Goal: Information Seeking & Learning: Learn about a topic

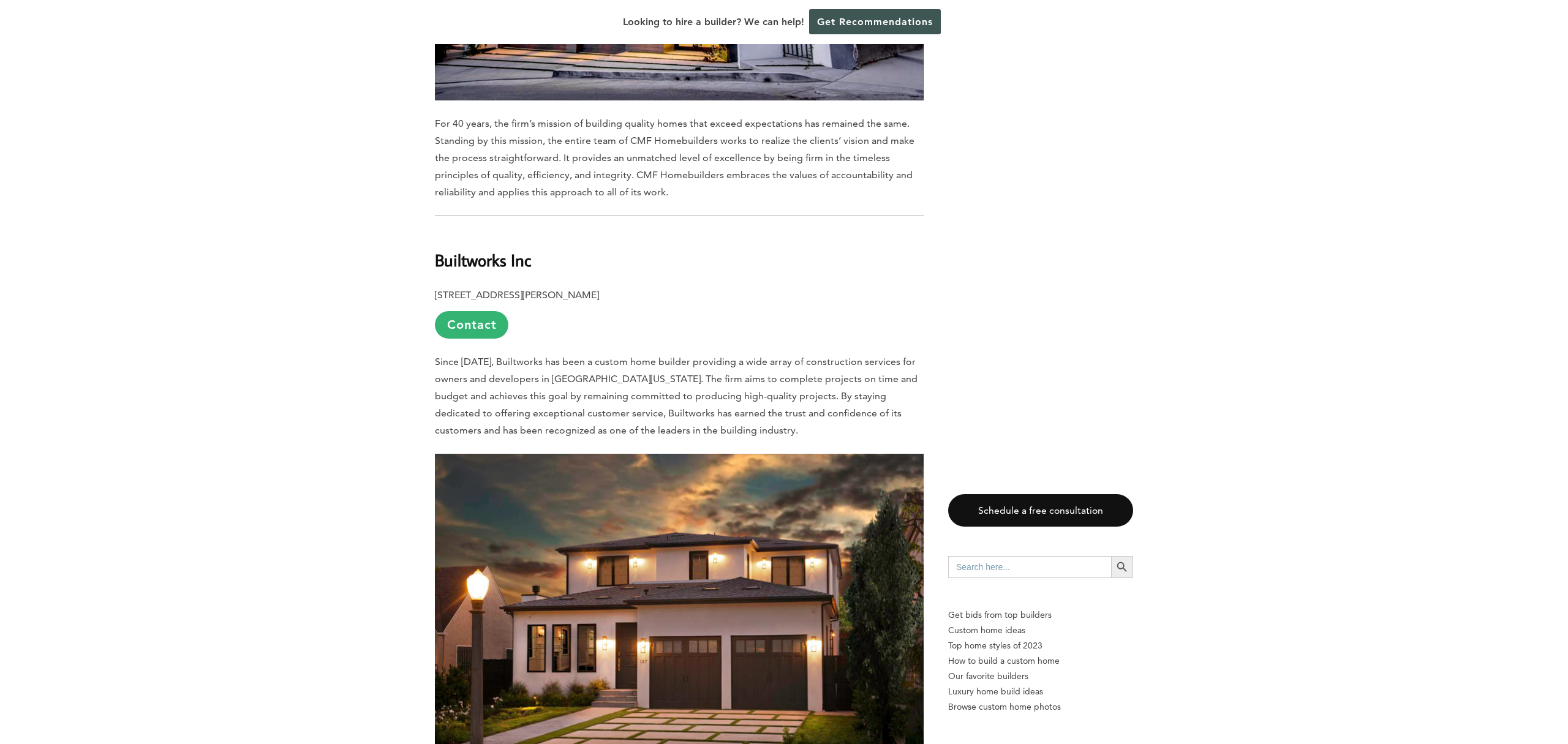
scroll to position [6993, 0]
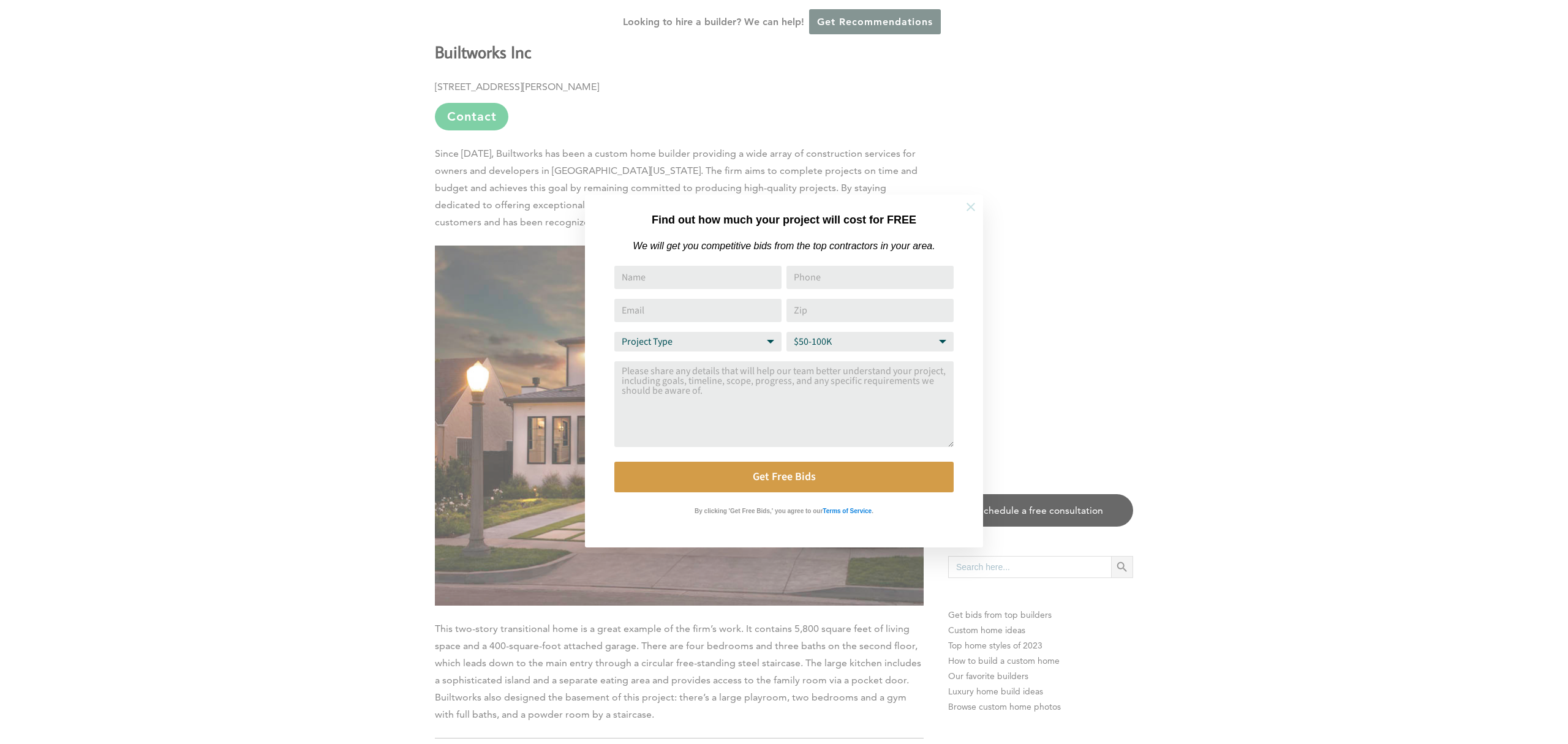
click at [964, 213] on button at bounding box center [971, 207] width 43 height 43
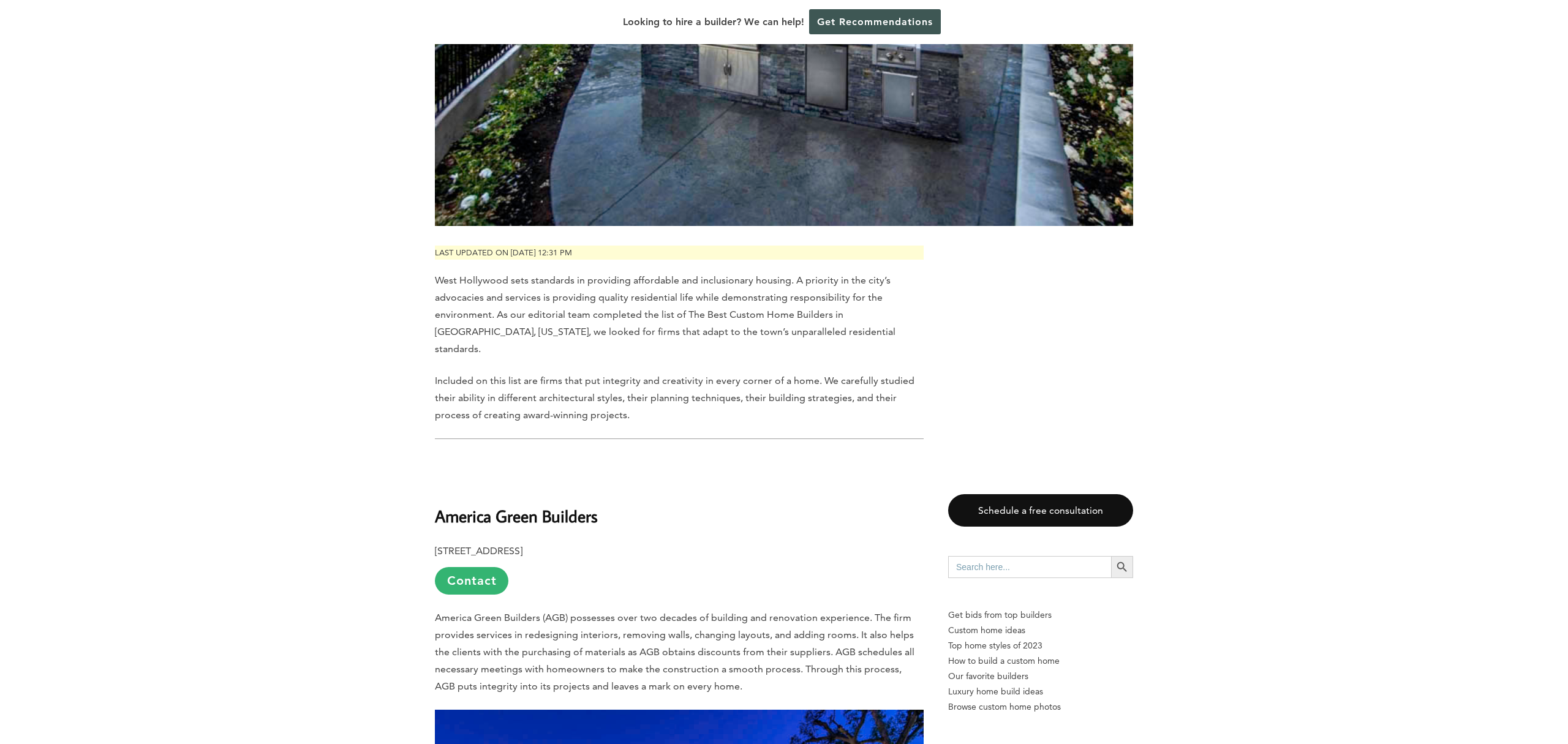
scroll to position [578, 0]
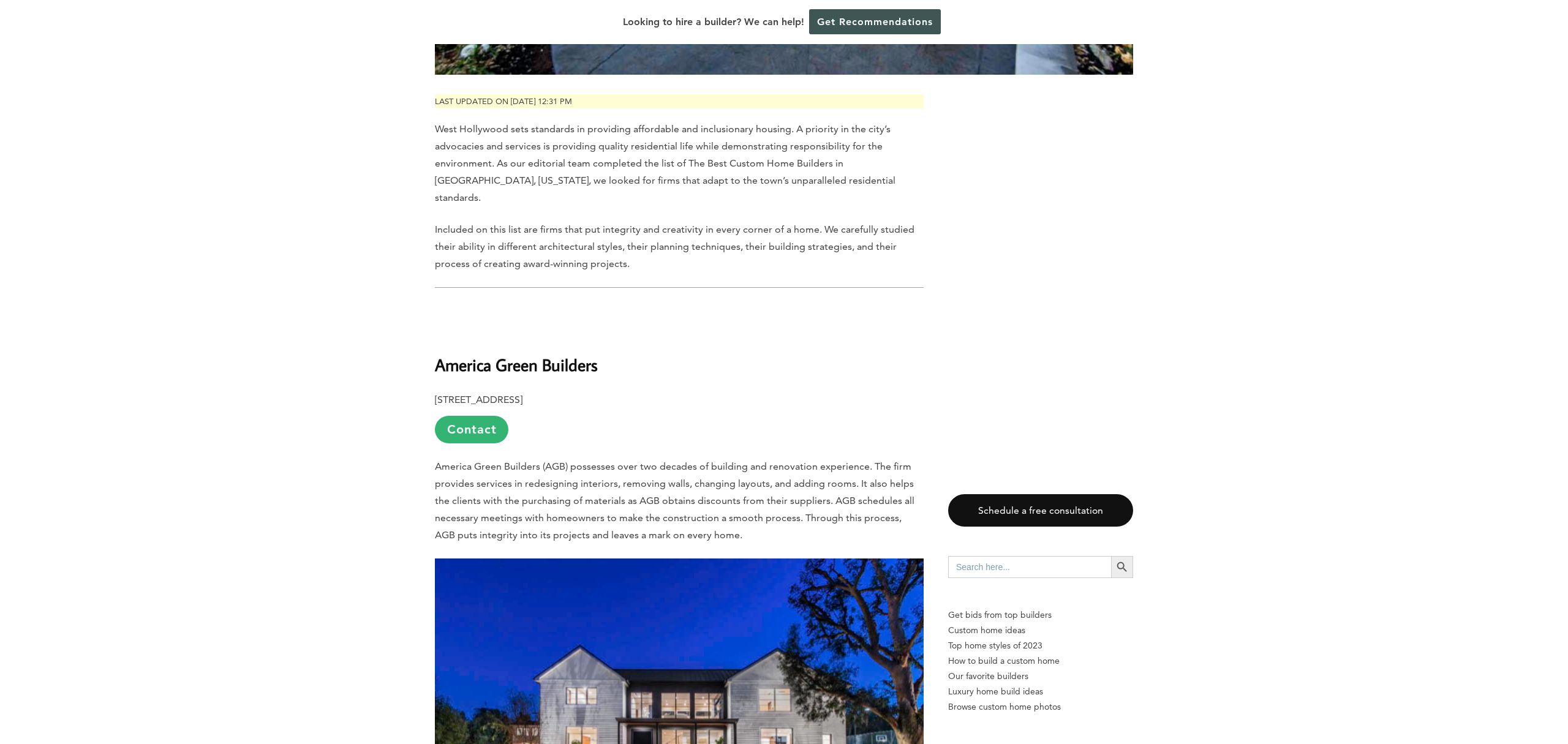
click at [505, 354] on b "America Green Builders" at bounding box center [515, 365] width 163 height 22
copy div "America Green Builders"
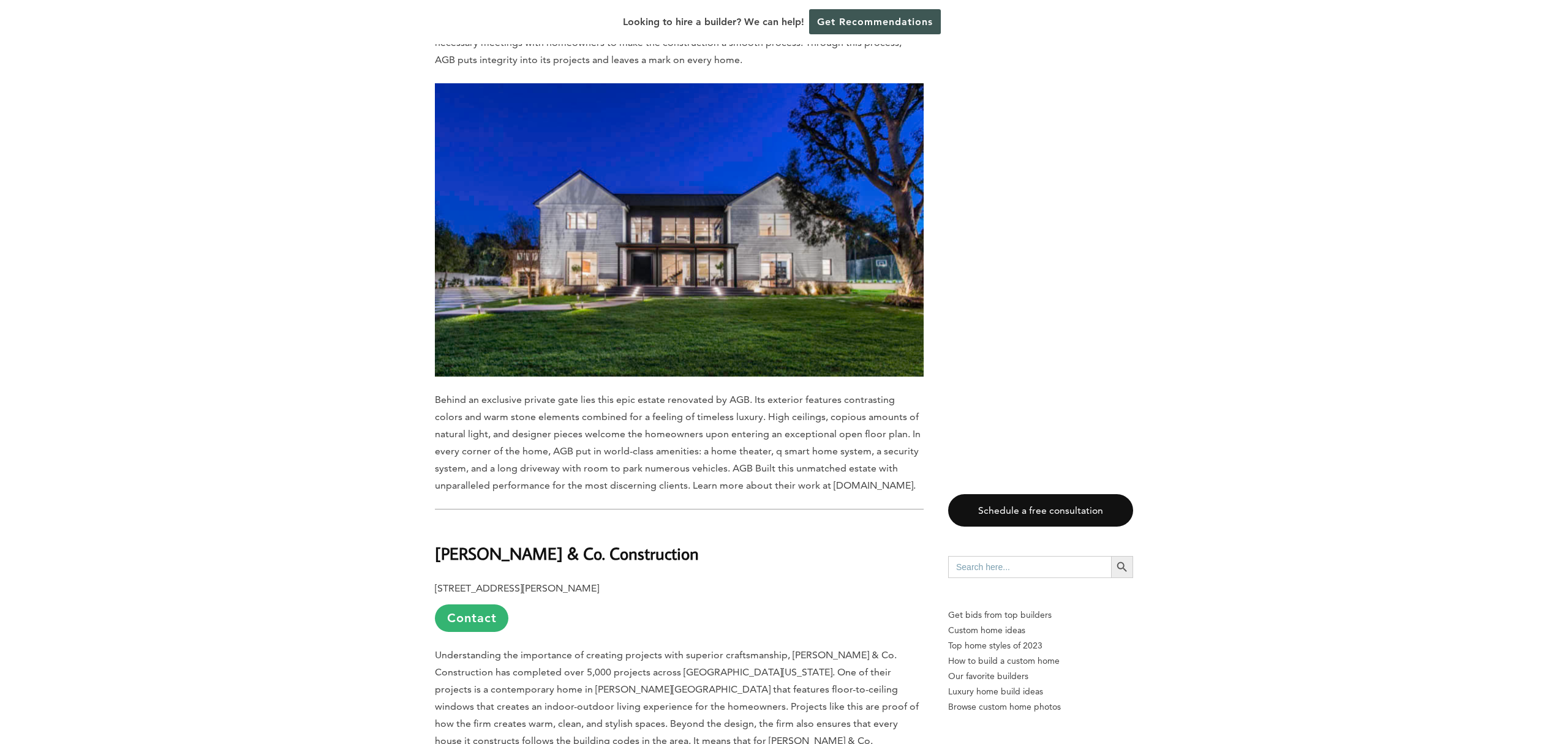
scroll to position [1154, 0]
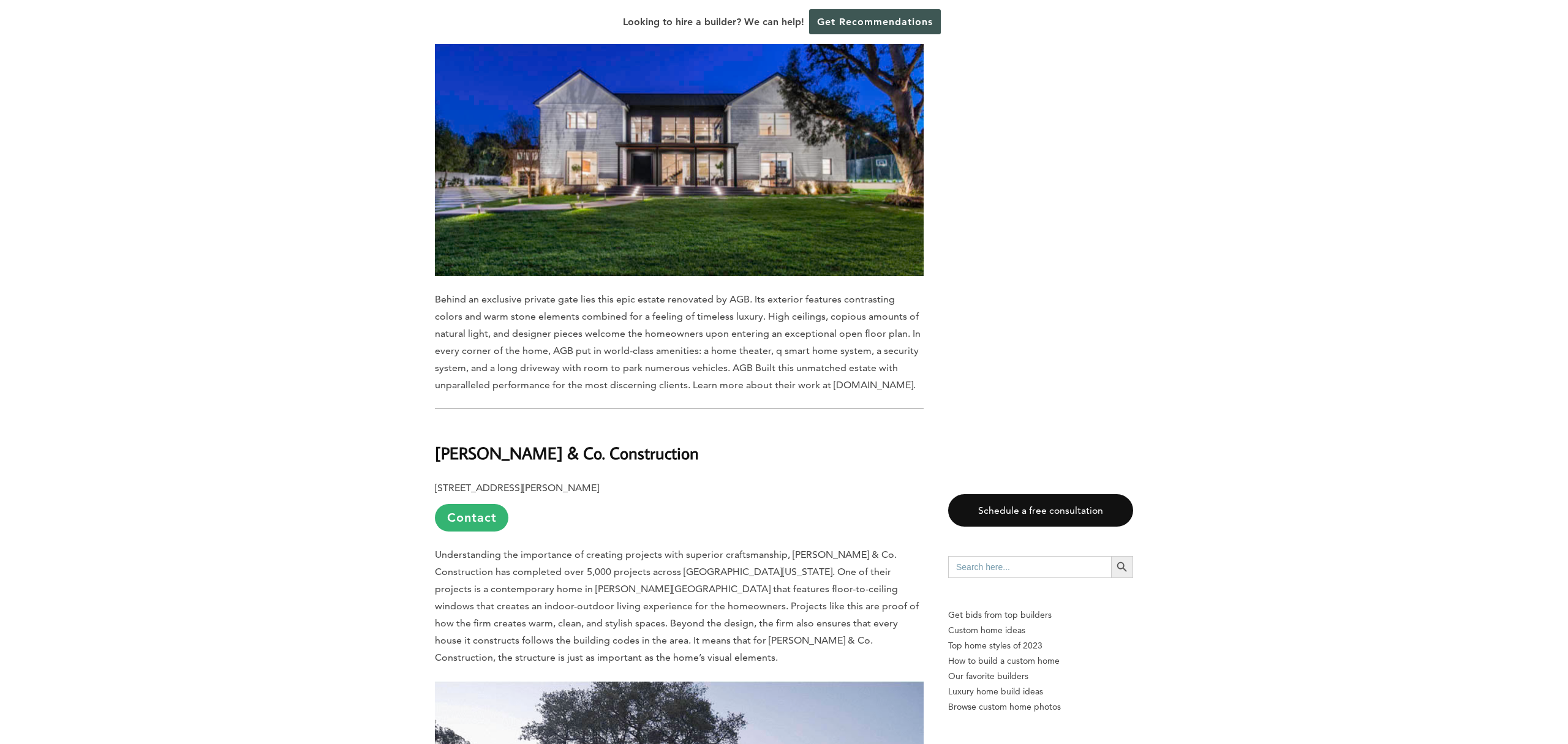
click at [507, 447] on b "Joel & Co. Construction" at bounding box center [566, 453] width 264 height 22
copy div "Joel & Co. Construction"
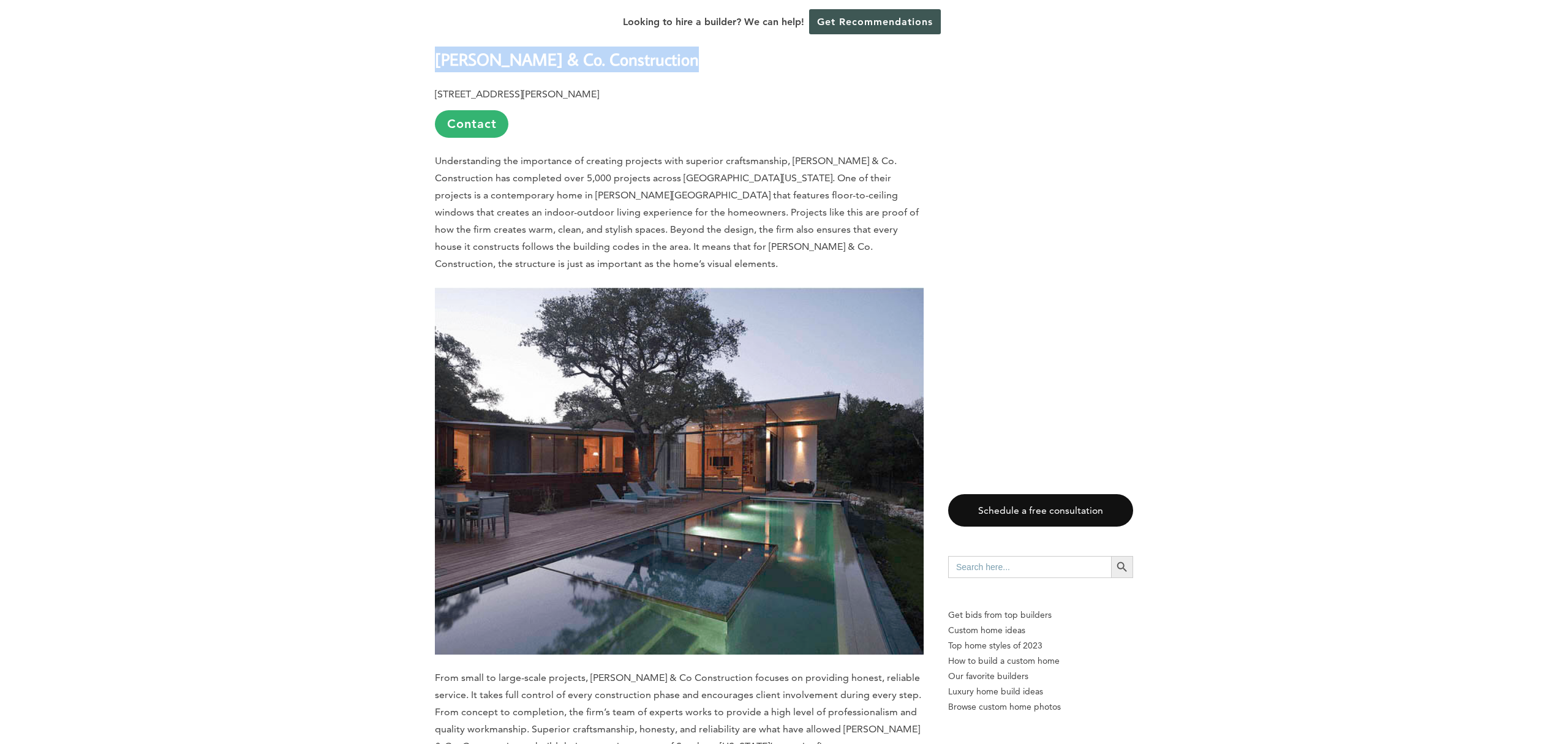
scroll to position [1920, 0]
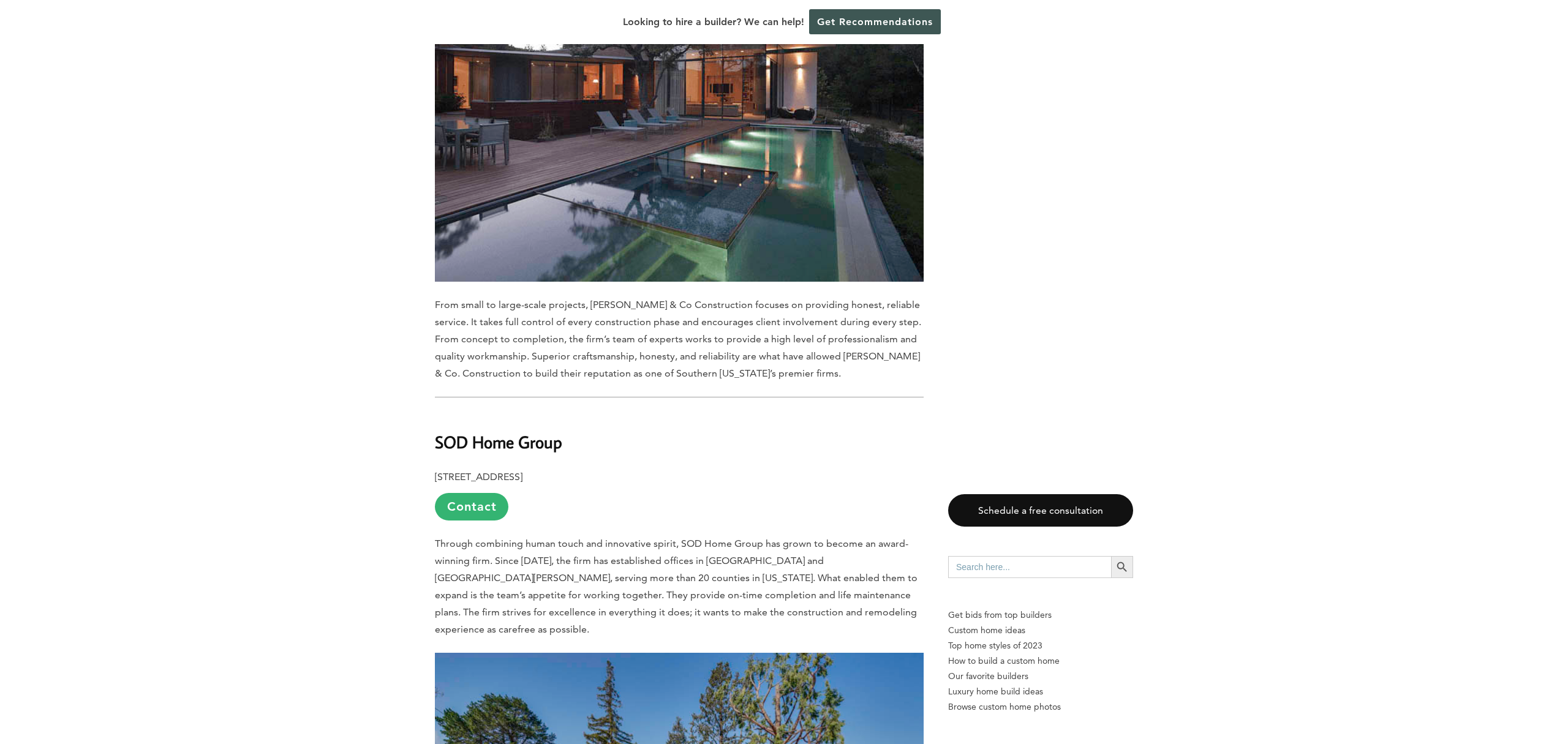
click at [501, 431] on b "SOD Home Group" at bounding box center [498, 442] width 127 height 22
copy div "SOD Home Group"
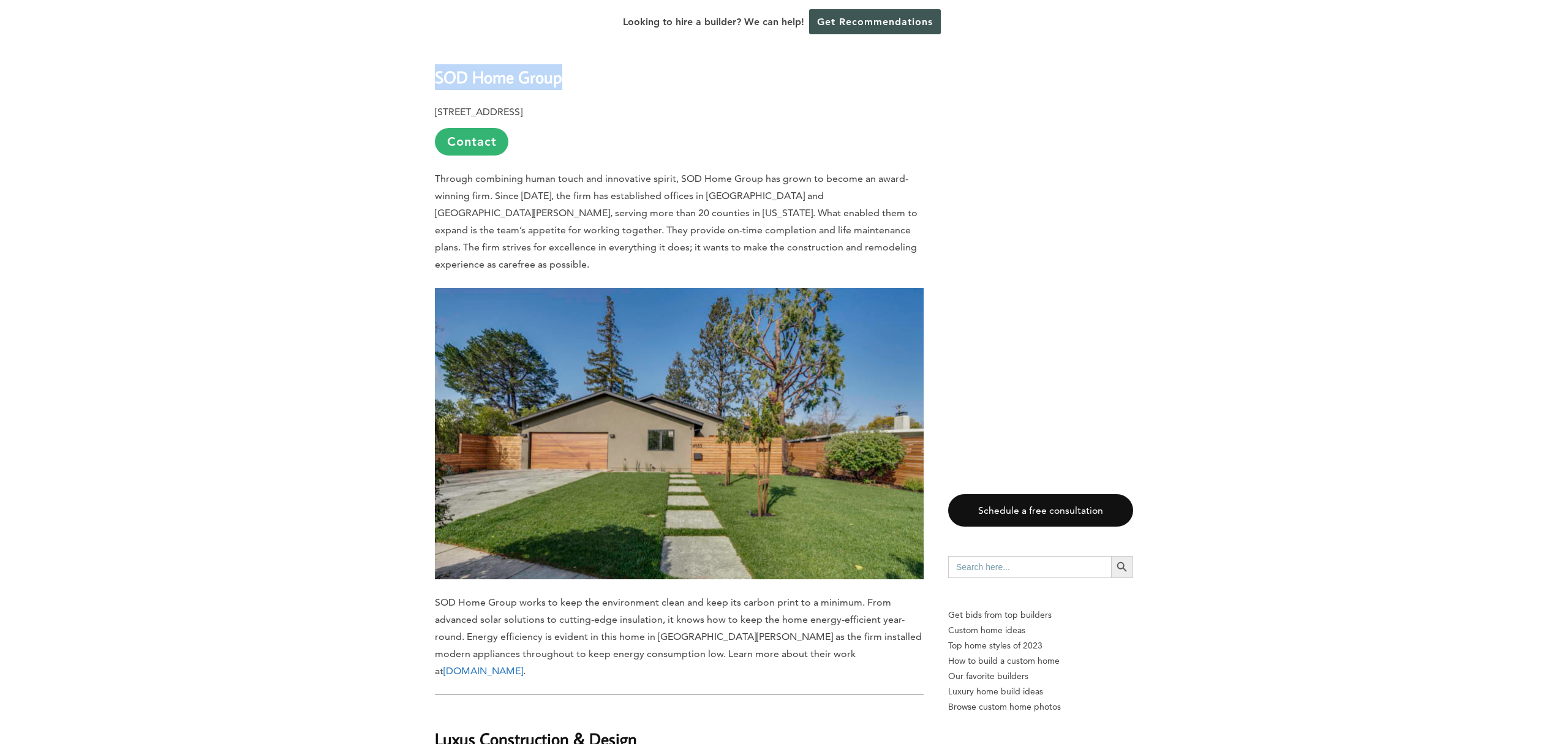
scroll to position [2438, 0]
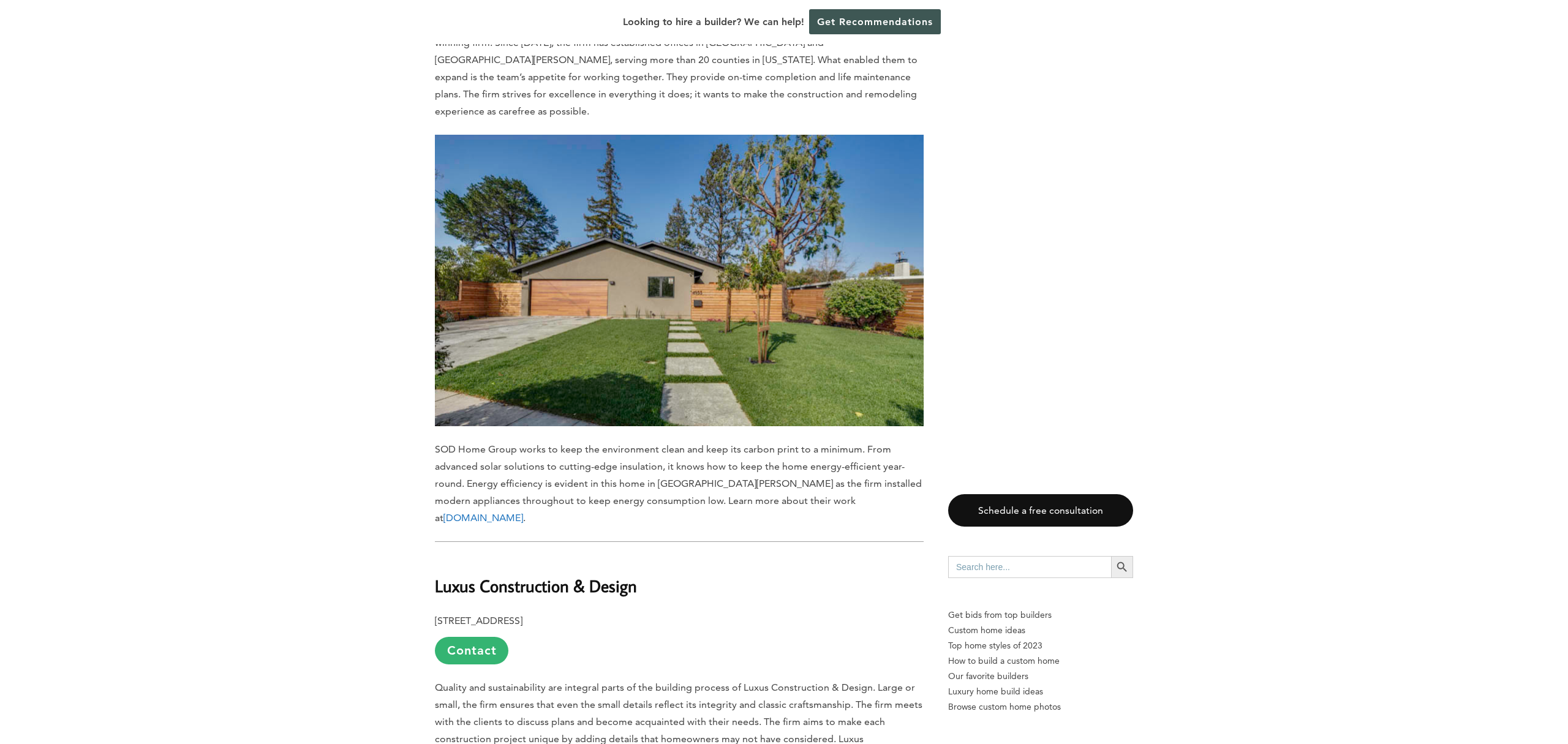
click at [539, 575] on b "Luxus Construction & Design" at bounding box center [536, 586] width 202 height 22
copy div "Luxus Construction & Design"
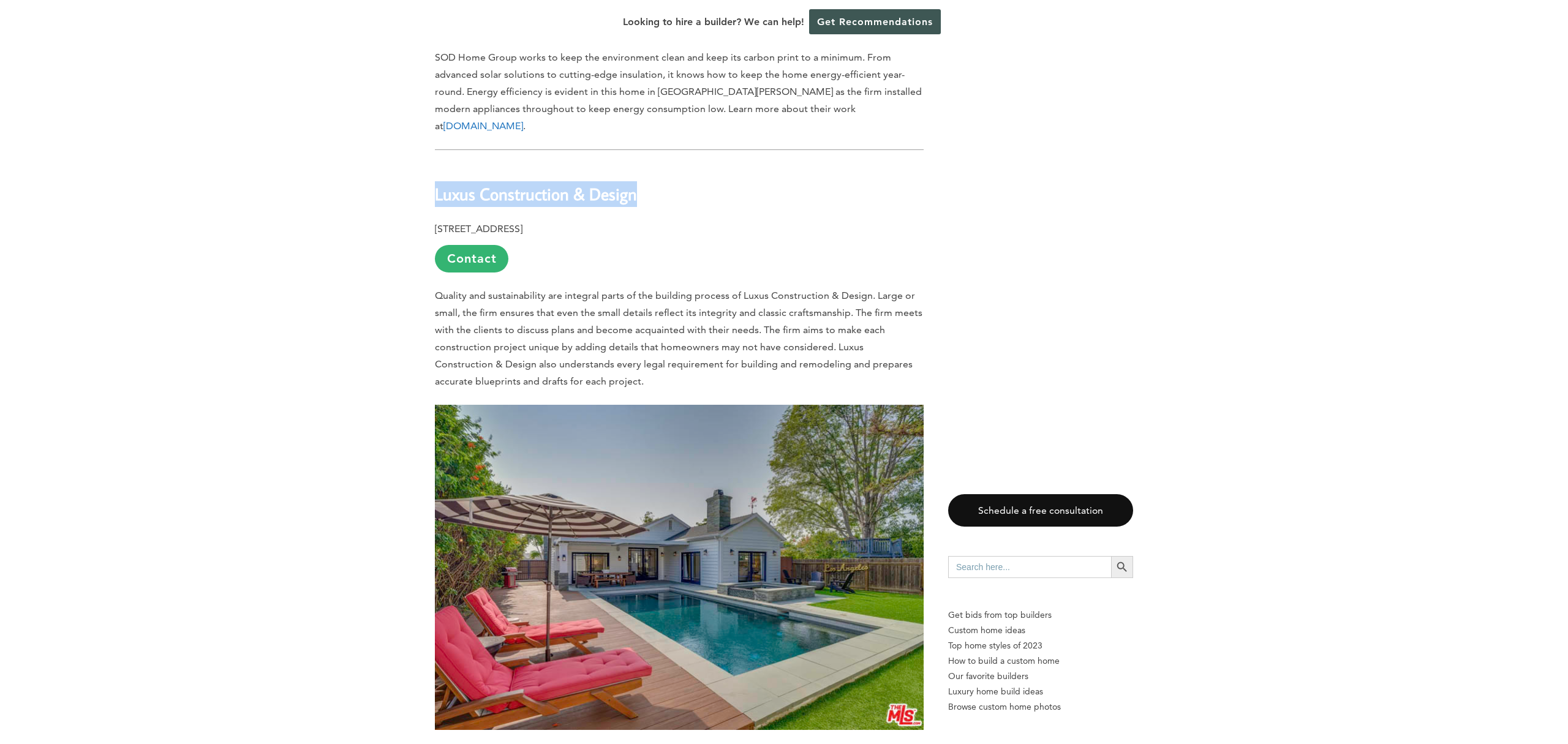
scroll to position [3029, 0]
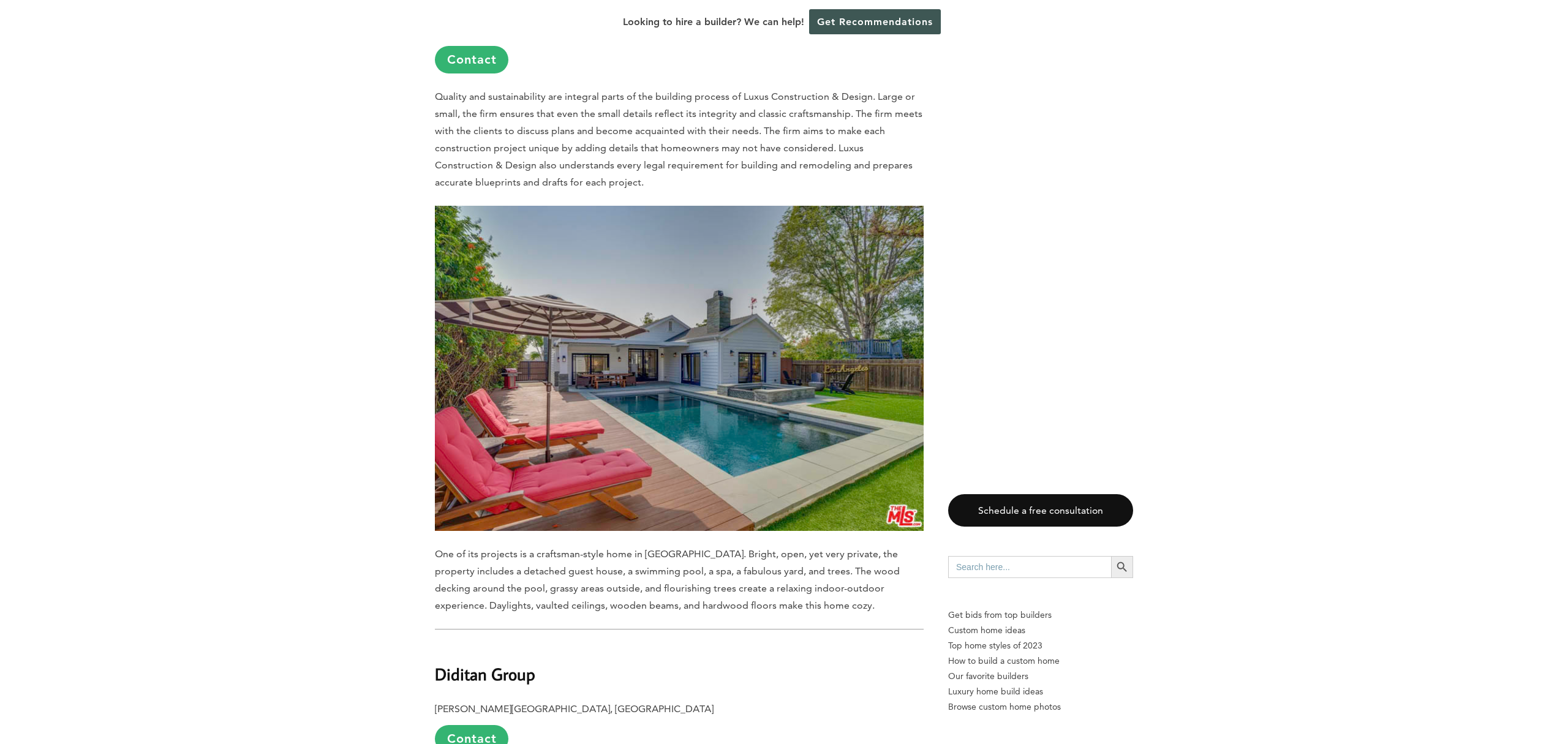
click at [490, 663] on b "Diditan Group" at bounding box center [485, 674] width 100 height 22
copy div "Diditan Group"
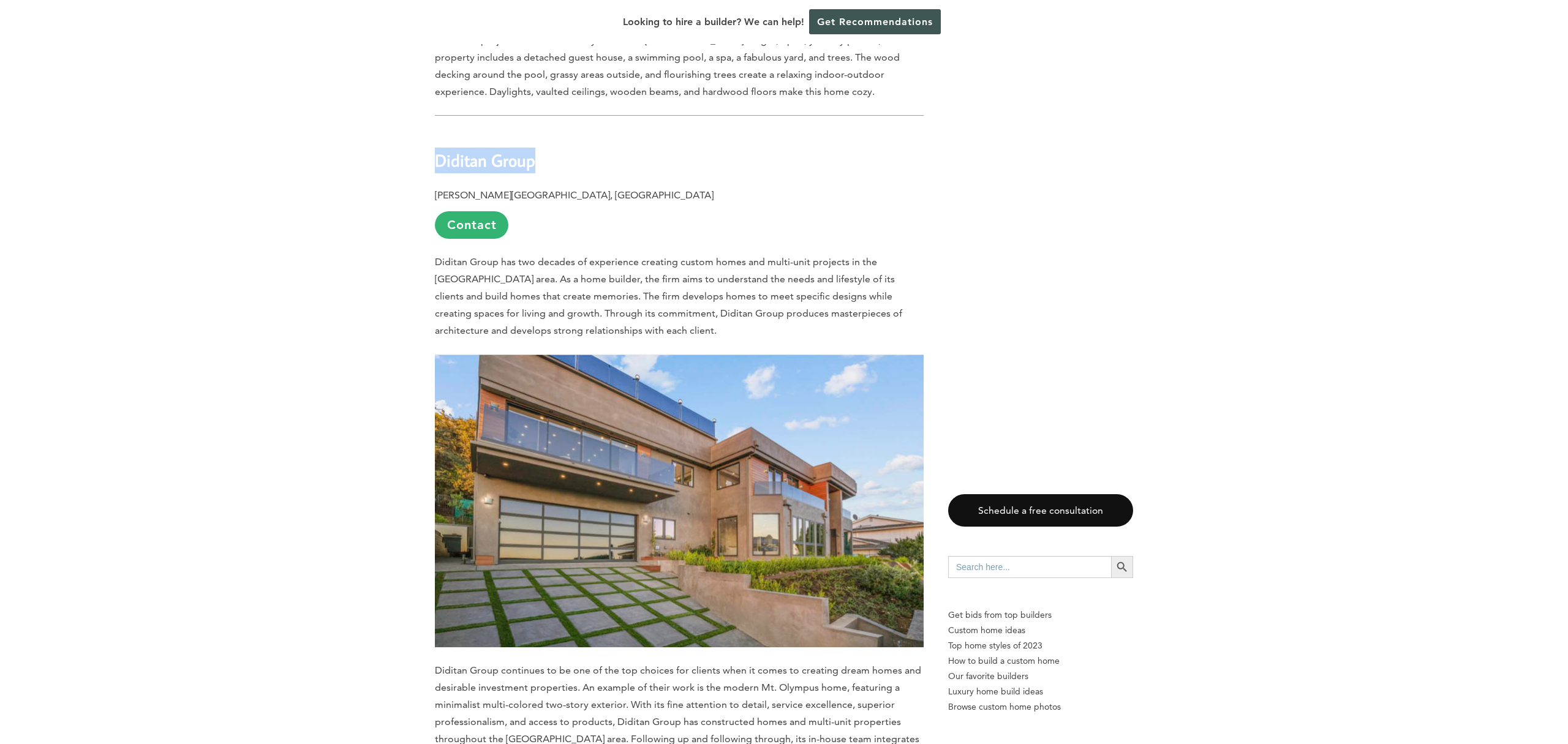
scroll to position [3733, 0]
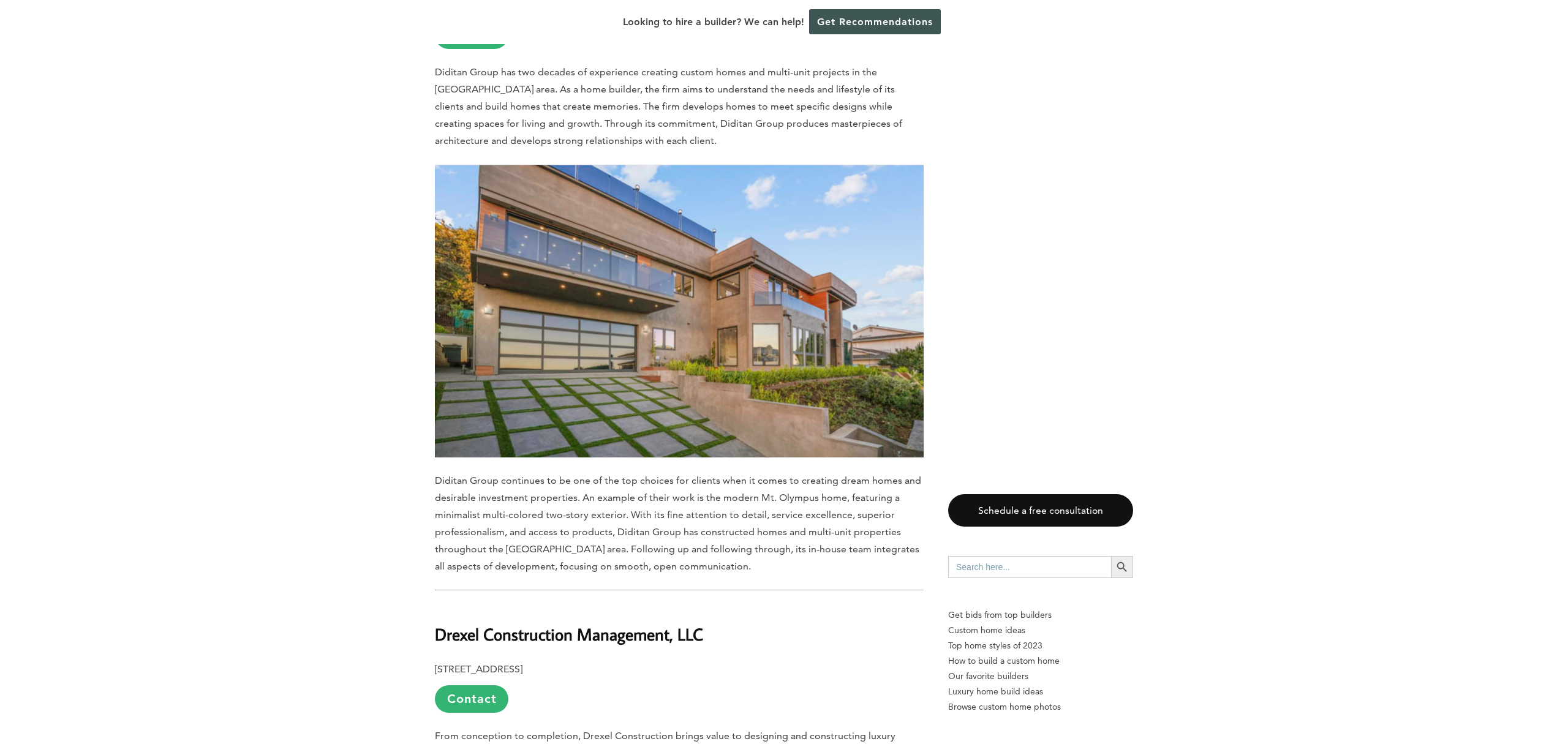
click at [480, 623] on b "Drexel Construction Management, LLC" at bounding box center [569, 634] width 268 height 22
copy div "Drexel Construction Management, LLC"
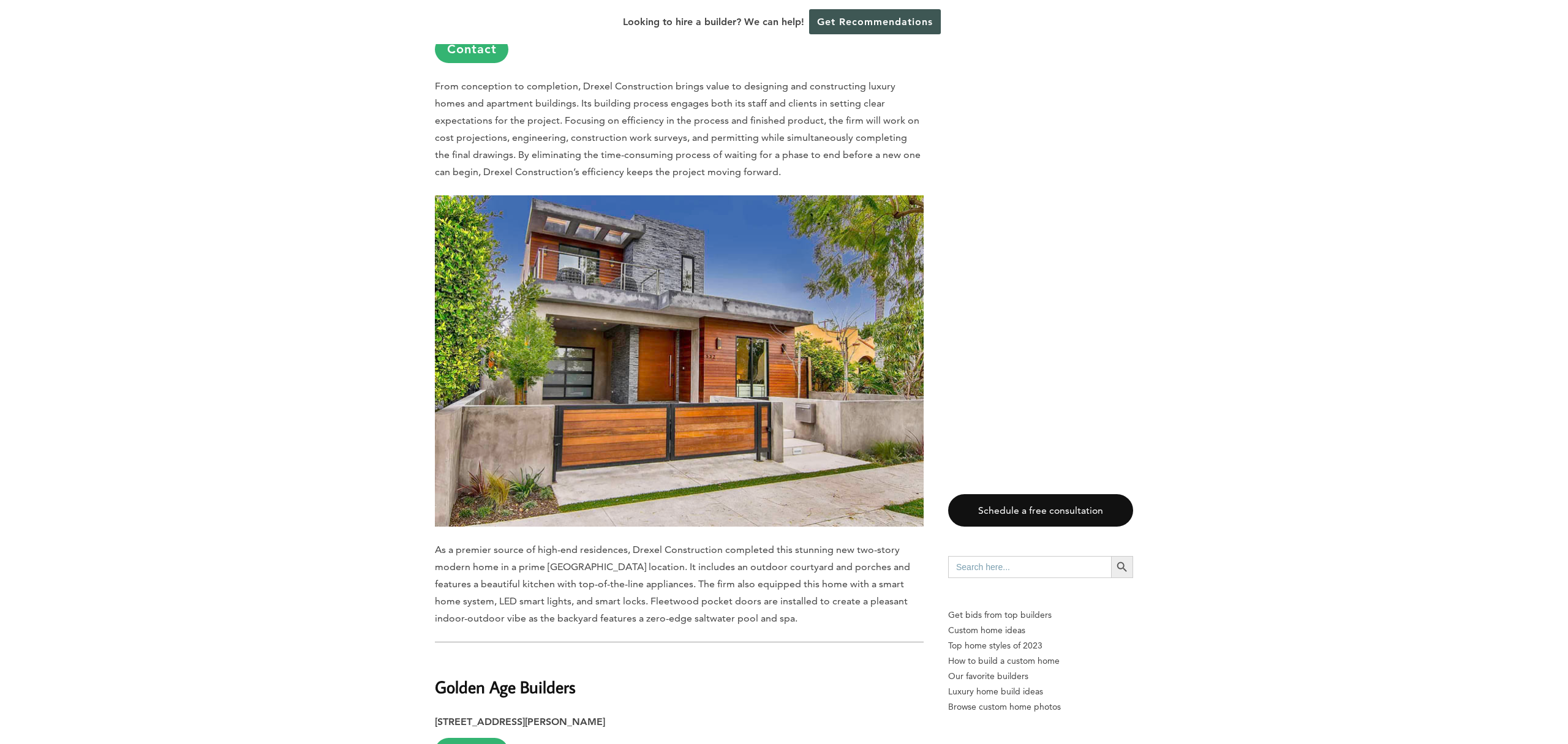
scroll to position [4549, 0]
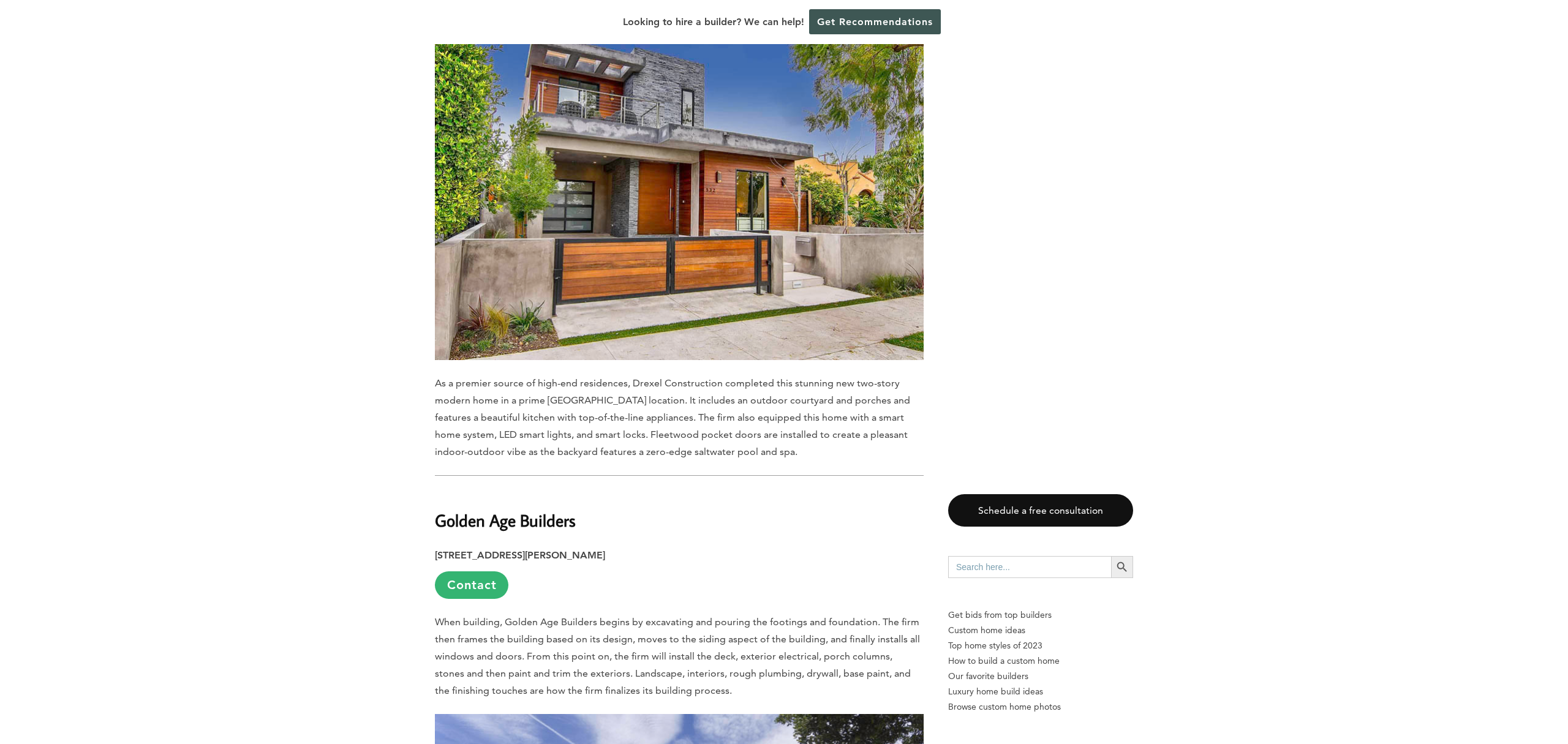
click at [496, 509] on b "Golden Age Builders" at bounding box center [505, 520] width 141 height 22
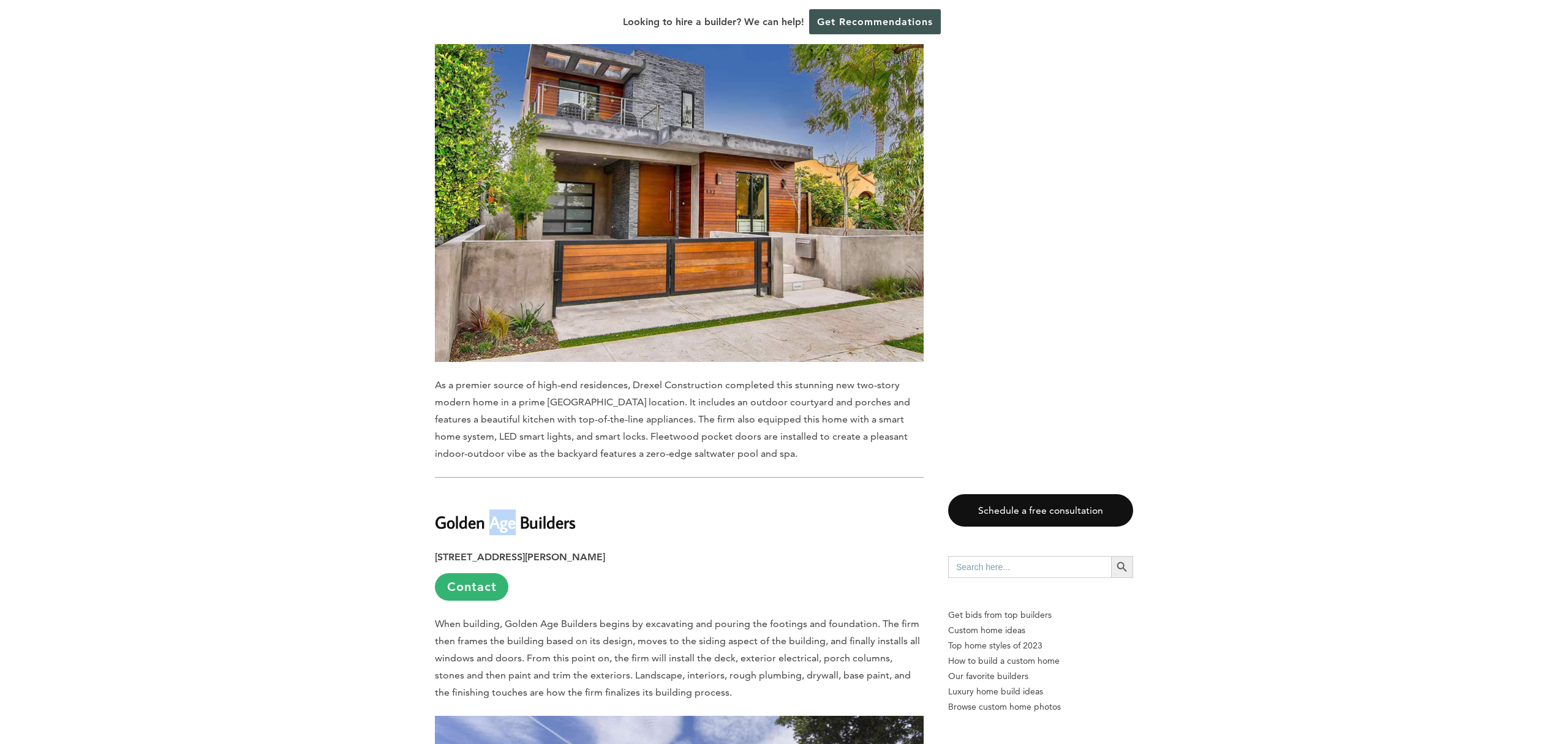
click at [496, 511] on b "Golden Age Builders" at bounding box center [505, 522] width 141 height 22
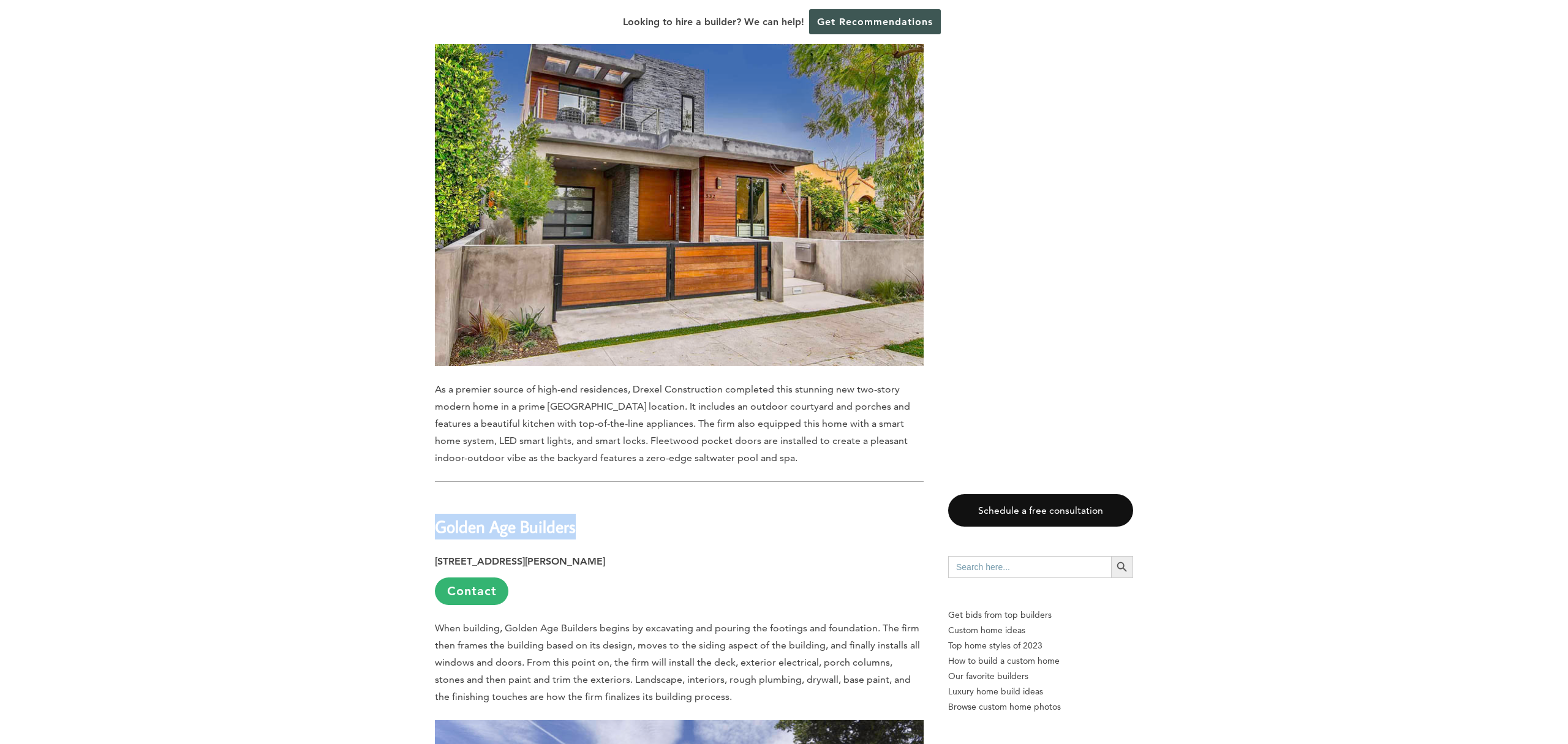
click at [496, 515] on b "Golden Age Builders" at bounding box center [505, 526] width 141 height 22
copy div "Golden Age Builders"
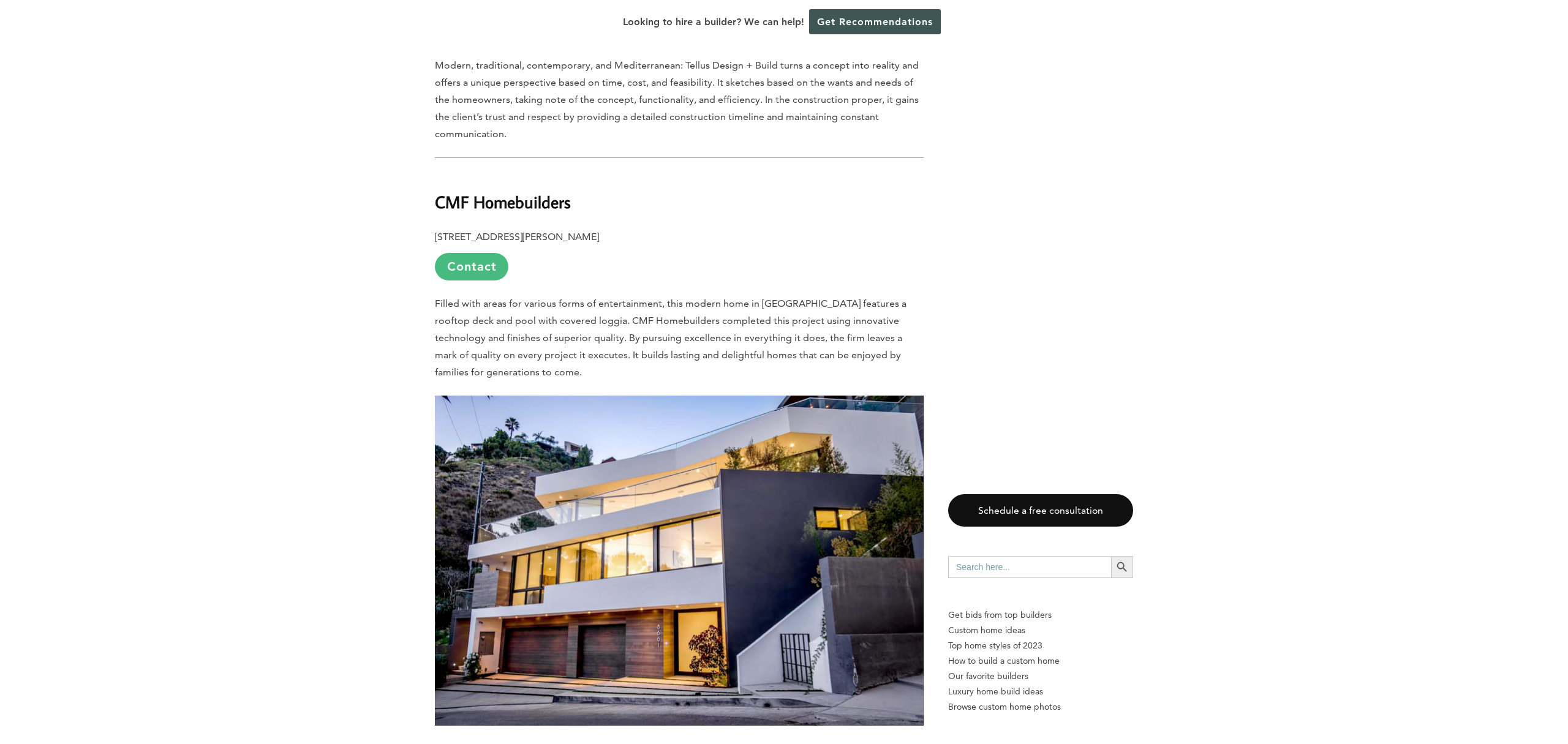
scroll to position [6148, 0]
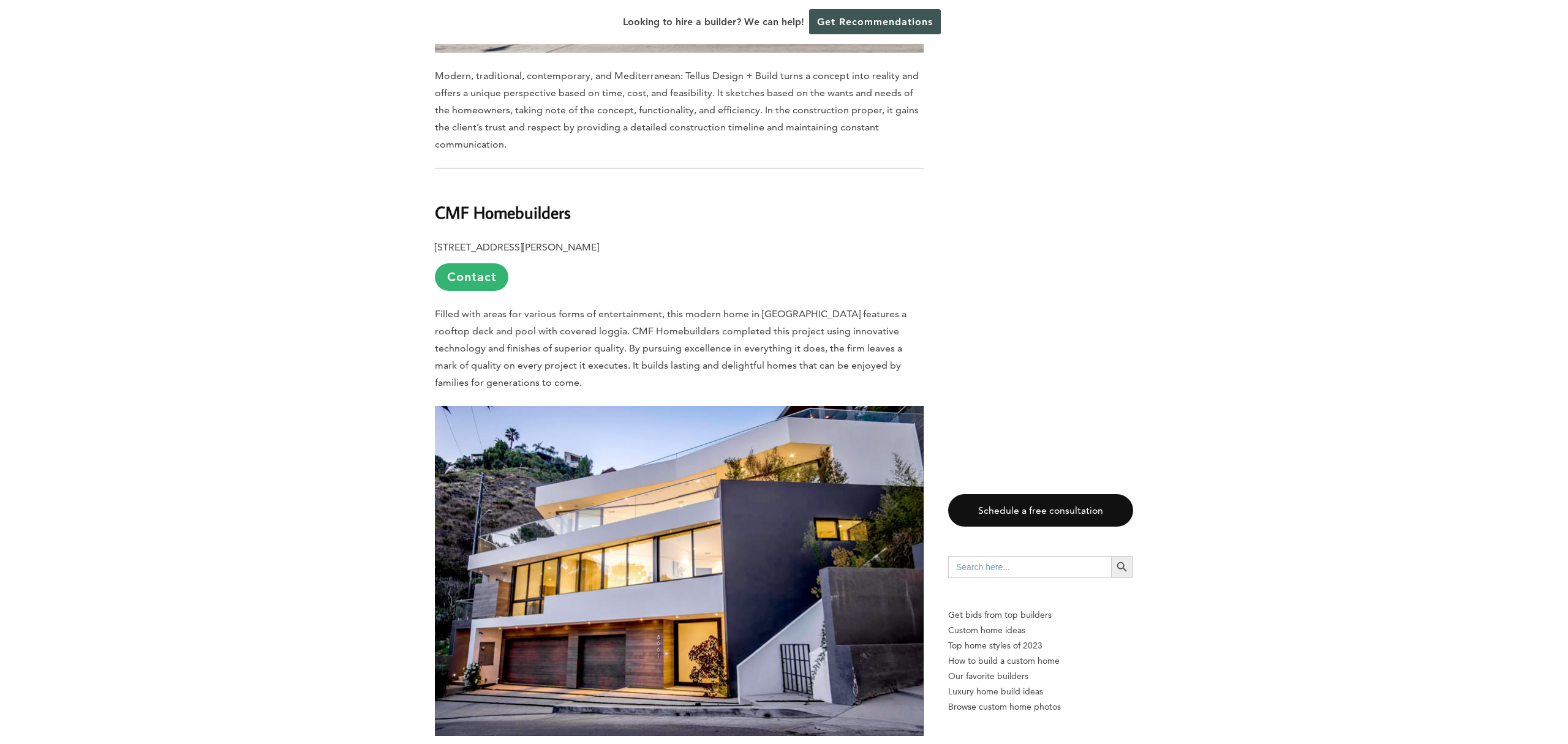
click at [475, 202] on b "CMF Homebuilders" at bounding box center [502, 213] width 136 height 22
copy div "CMF Homebuilders"
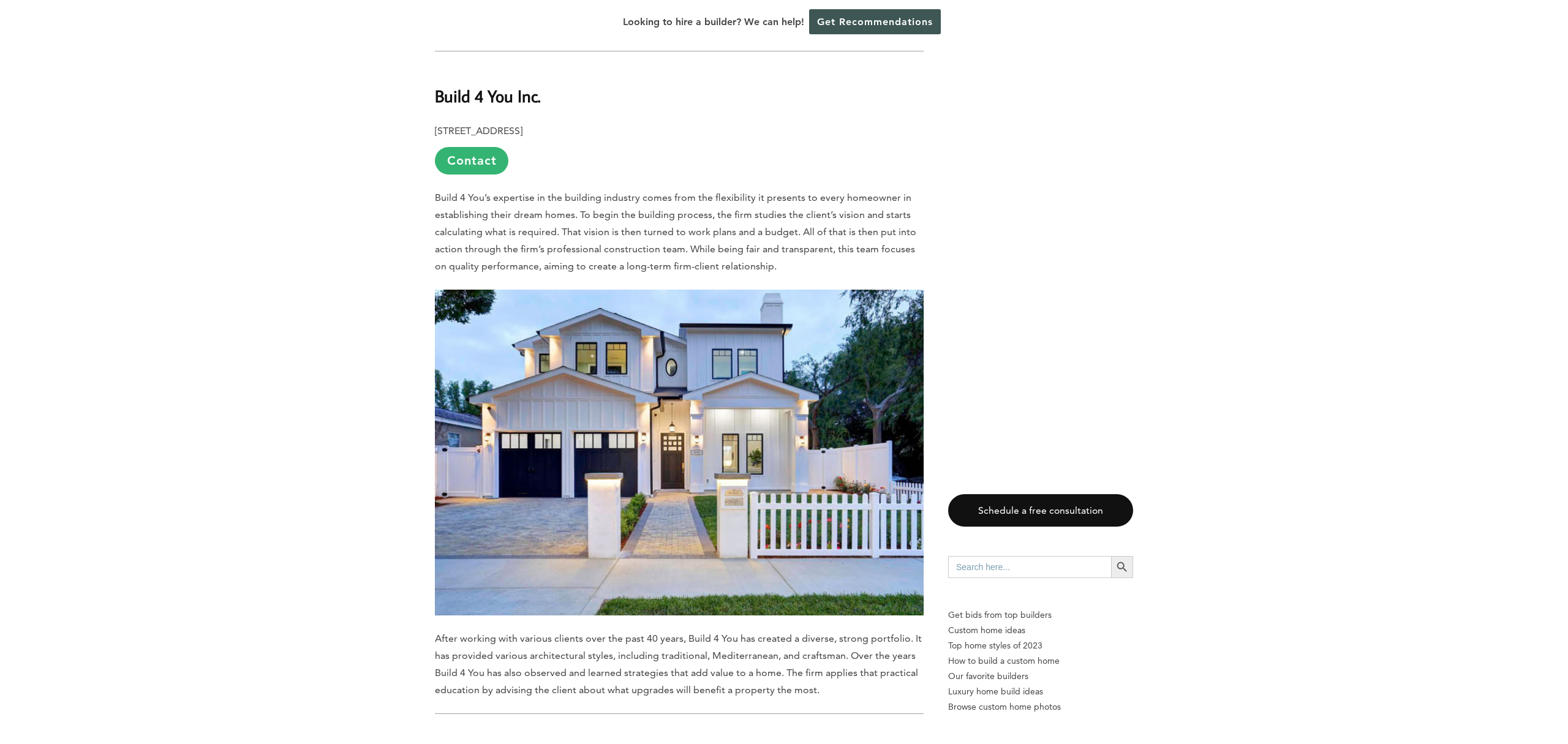
scroll to position [8131, 0]
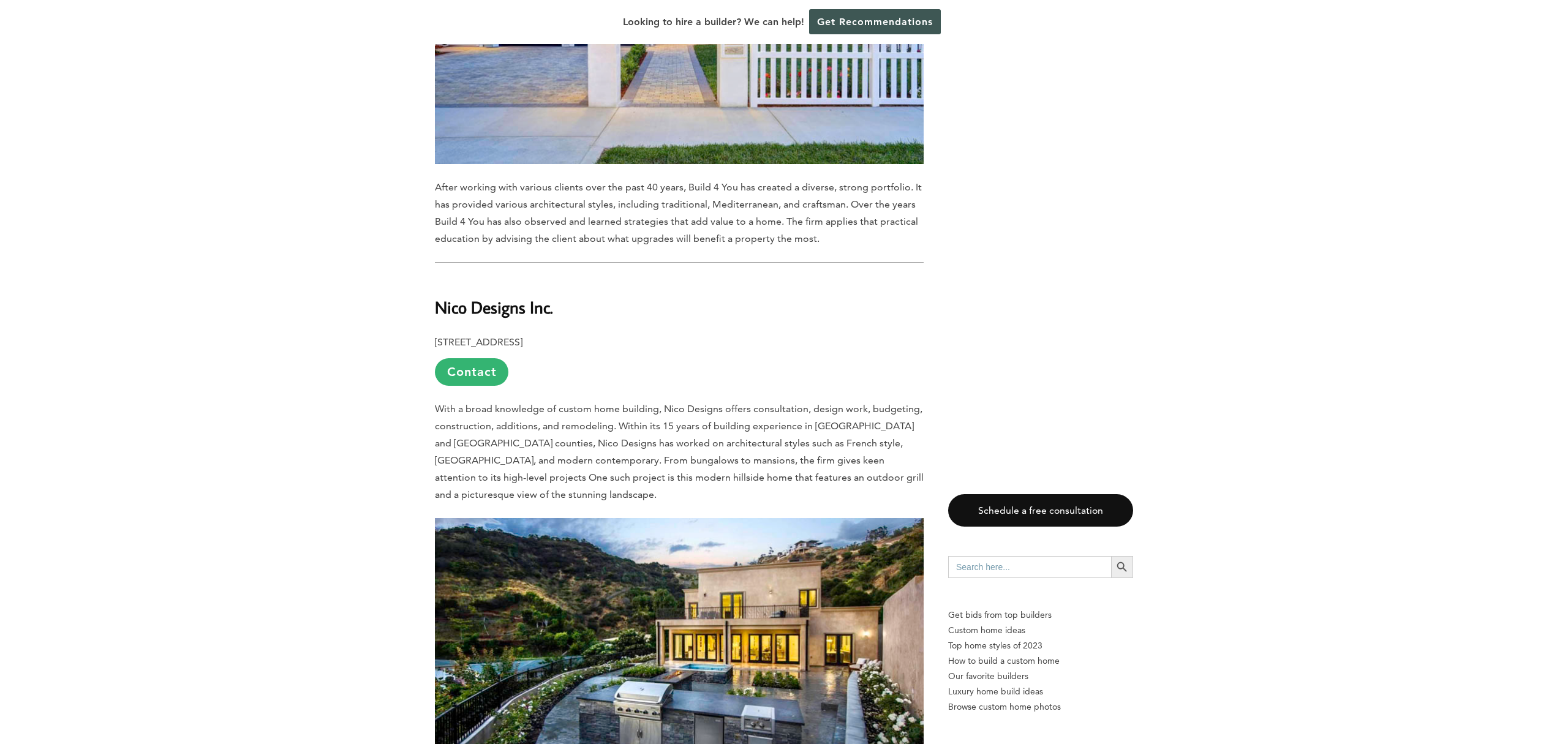
click at [490, 297] on b "Nico Designs Inc." at bounding box center [493, 307] width 118 height 22
copy div "Nico Designs Inc."
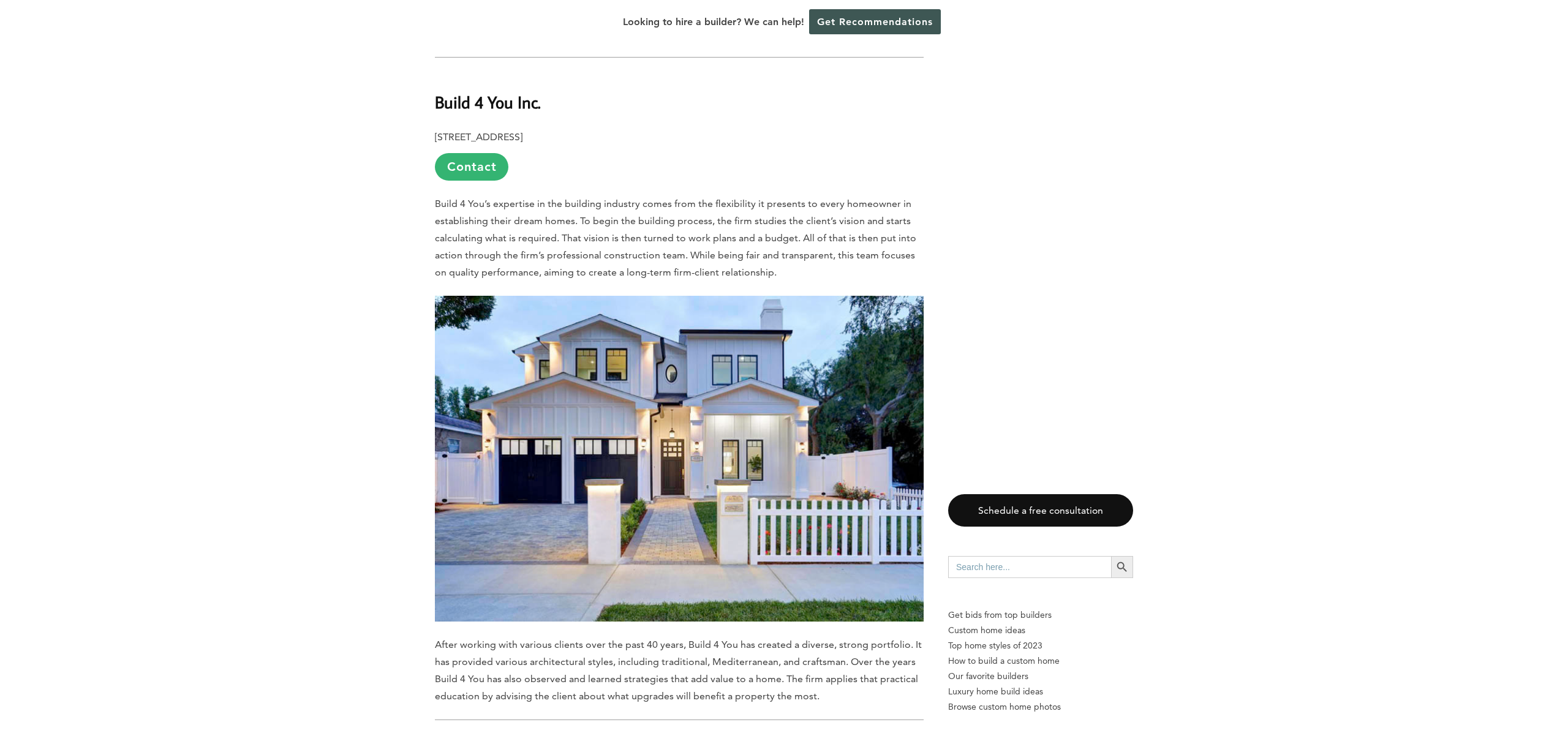
scroll to position [7616, 0]
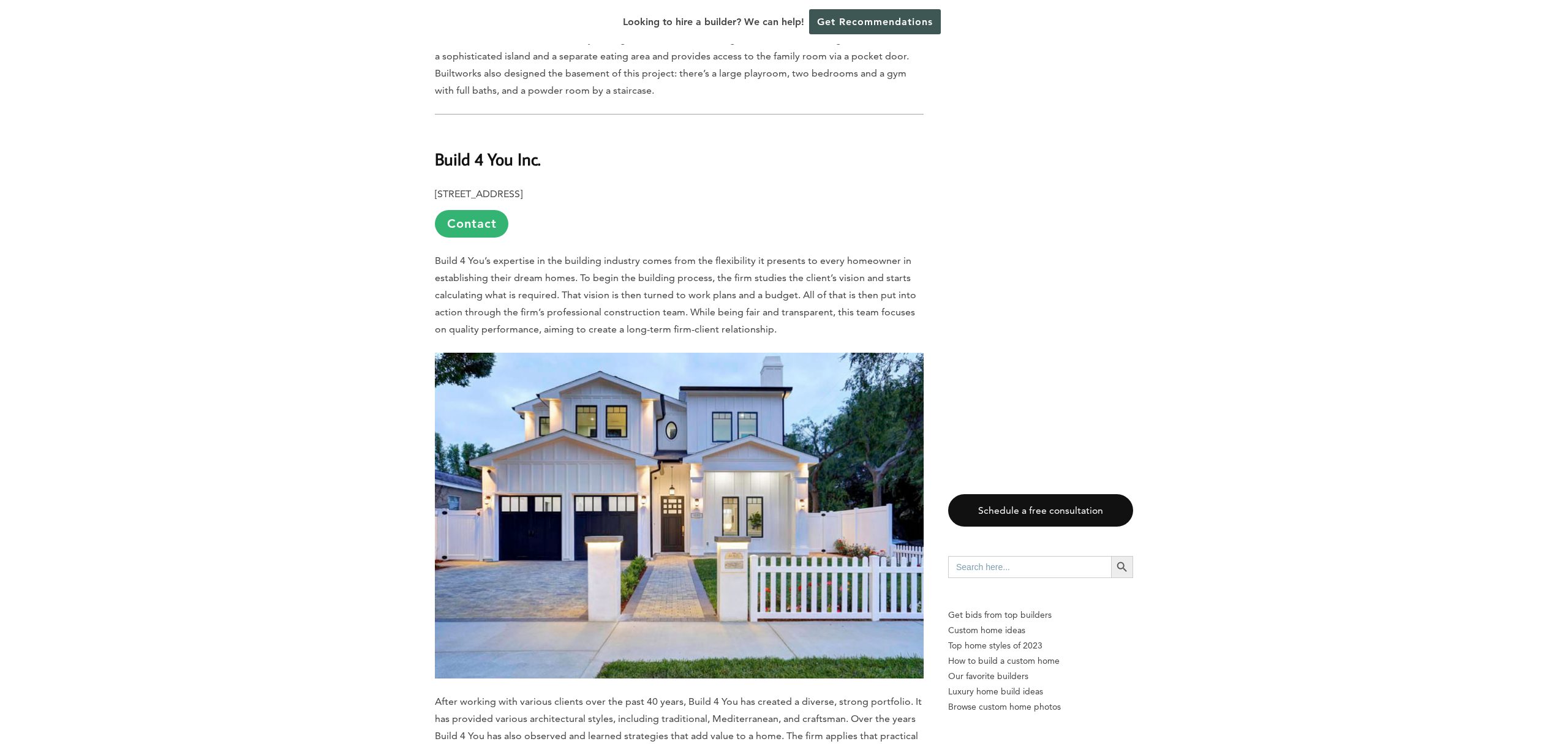
click at [479, 148] on b "Build 4 You Inc." at bounding box center [488, 159] width 106 height 22
copy div "Build 4 You Inc."
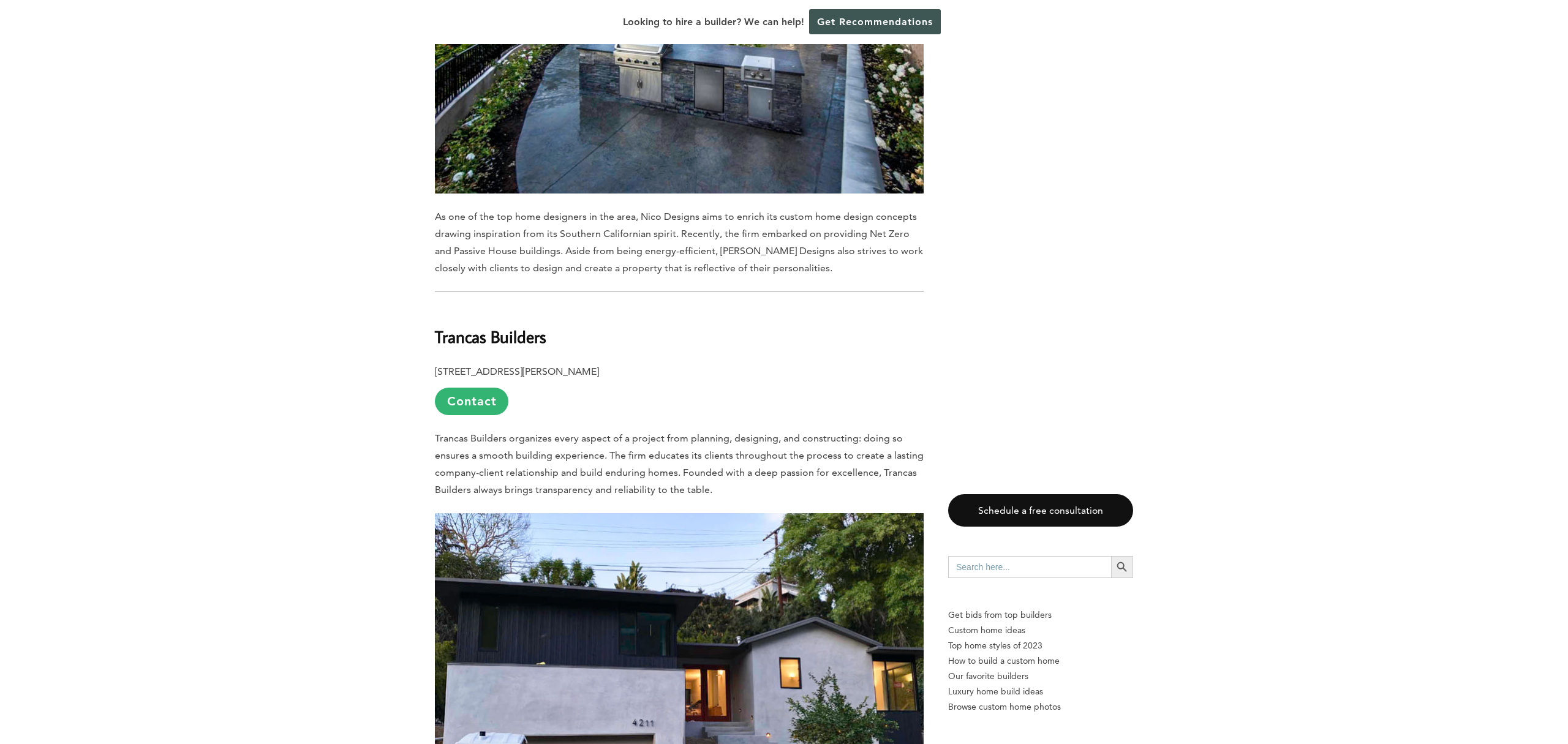
scroll to position [8783, 0]
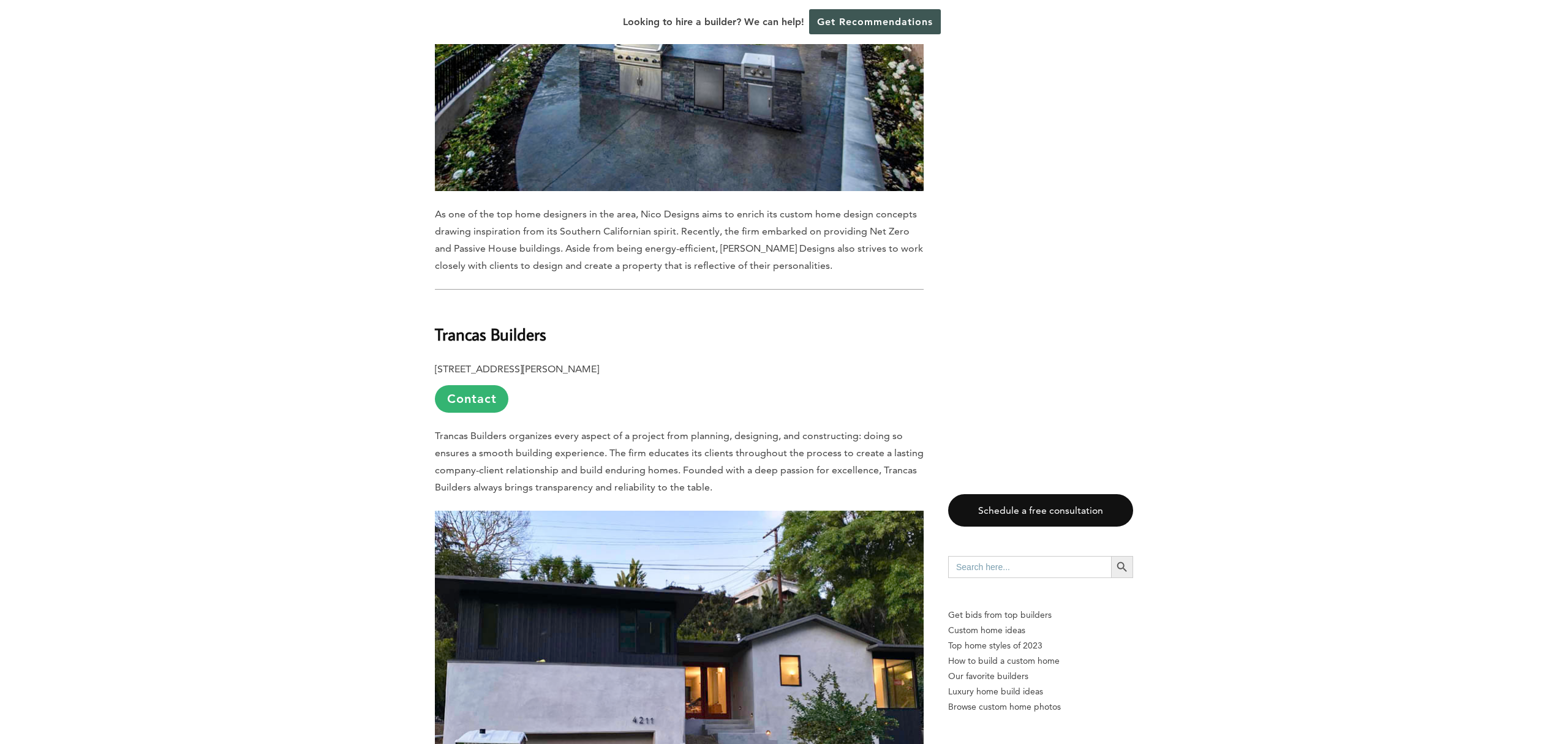
click at [463, 323] on b "Trancas Builders" at bounding box center [490, 334] width 112 height 22
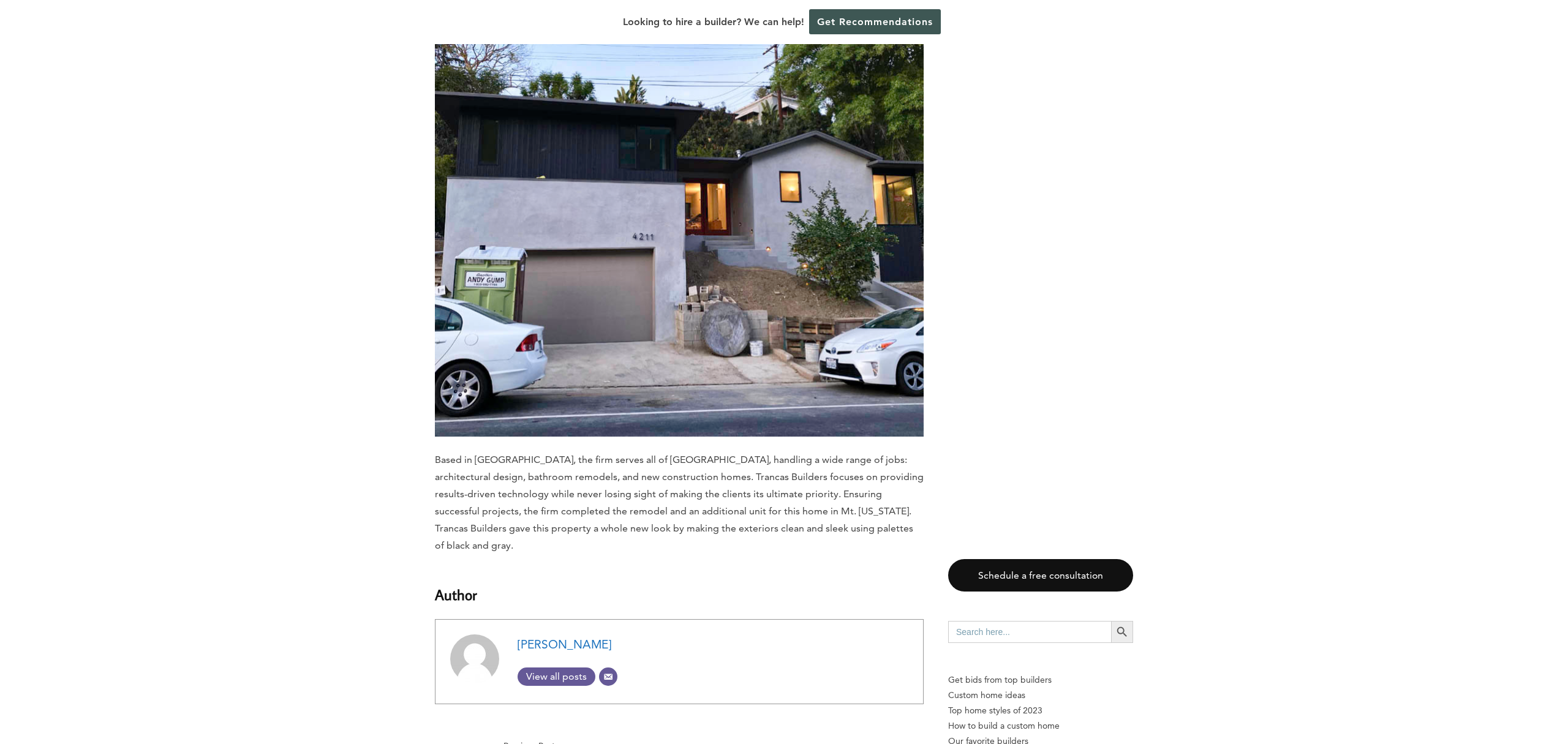
scroll to position [9333, 0]
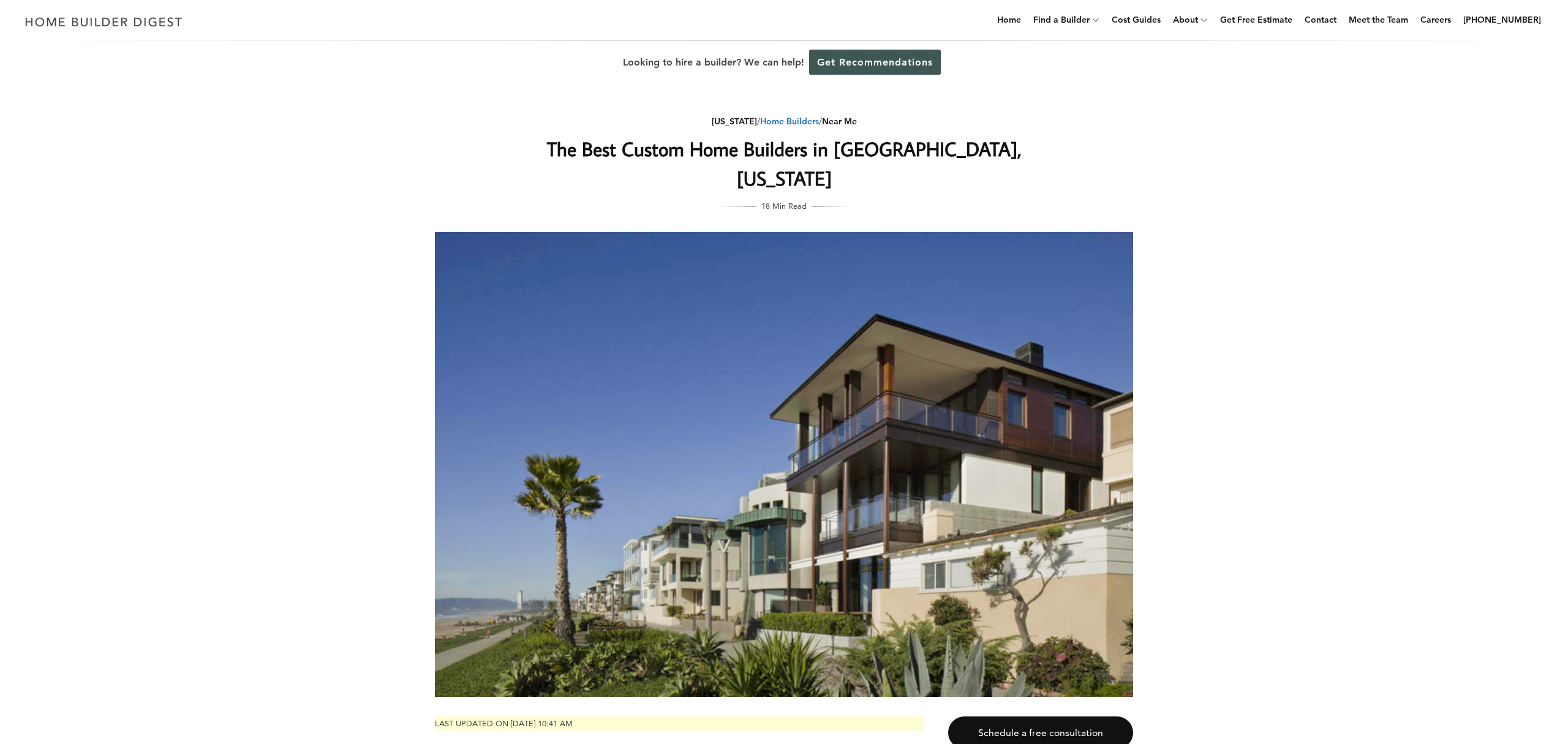
click at [808, 120] on link "Home Builders" at bounding box center [790, 121] width 59 height 11
click at [848, 122] on link "Near Me" at bounding box center [839, 121] width 35 height 11
click at [793, 122] on link "Home Builders" at bounding box center [790, 121] width 59 height 11
click at [733, 125] on link "[US_STATE]" at bounding box center [734, 121] width 45 height 11
click at [1066, 59] on link "Home Builders" at bounding box center [1097, 52] width 147 height 25
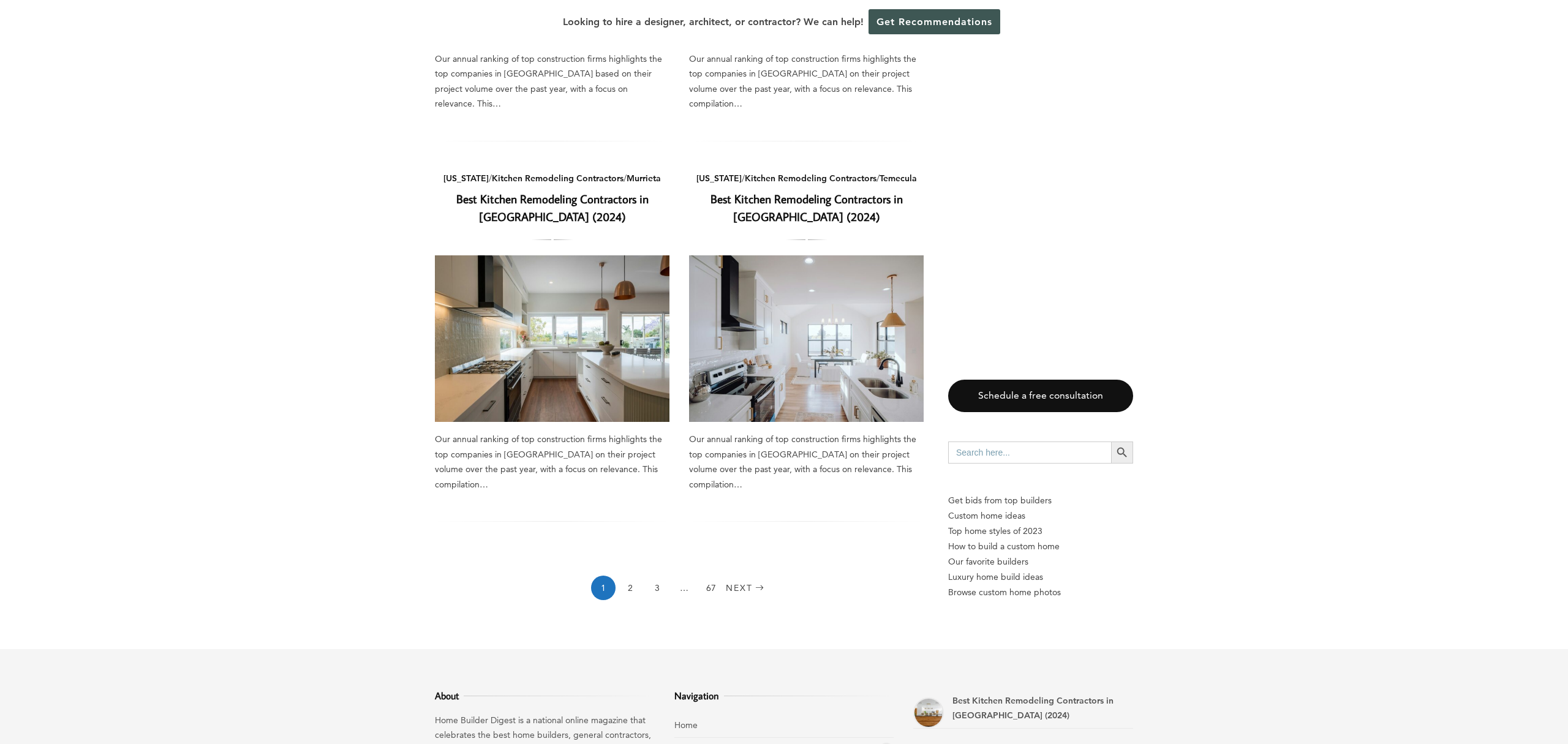
scroll to position [1705, 0]
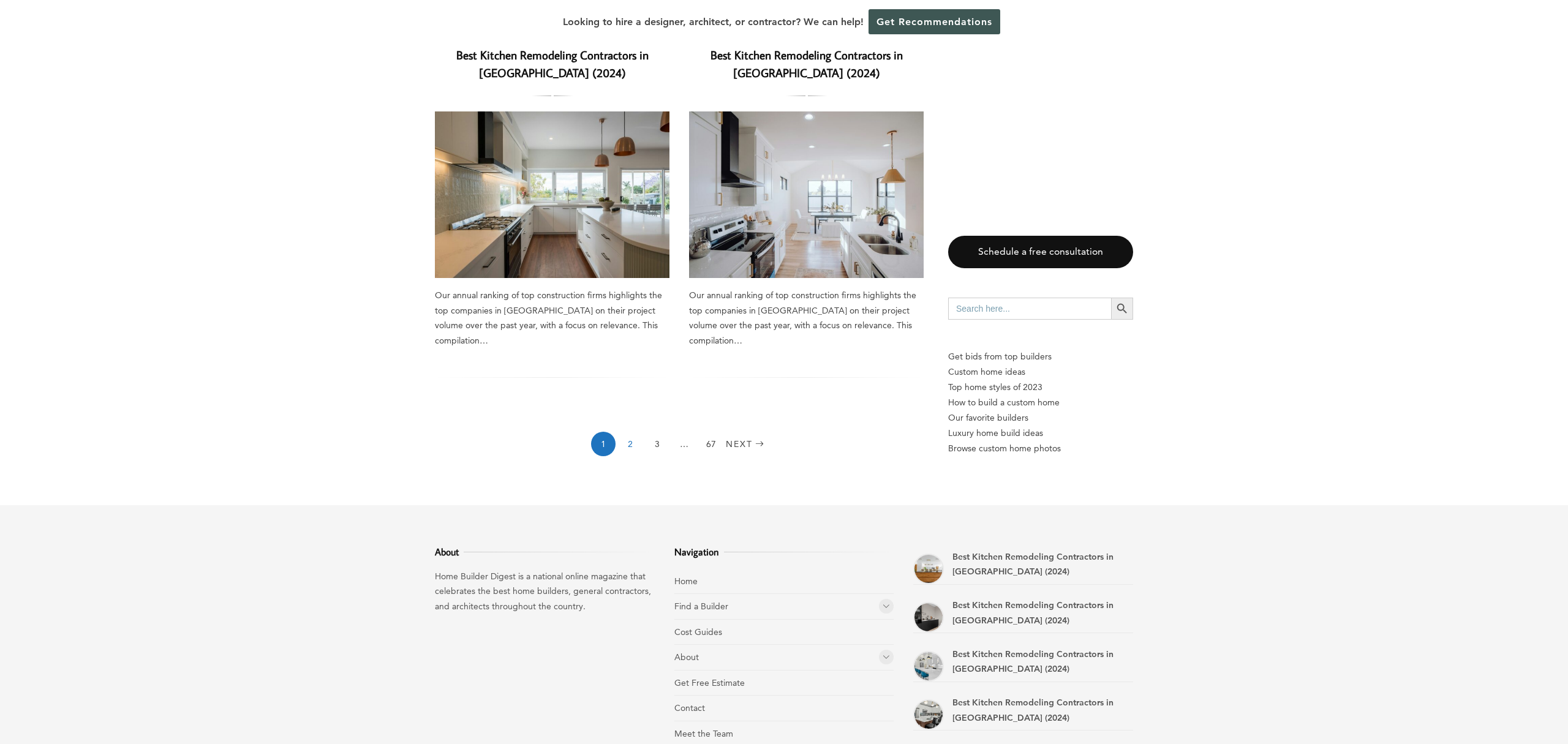
click at [626, 432] on link "2" at bounding box center [630, 444] width 25 height 25
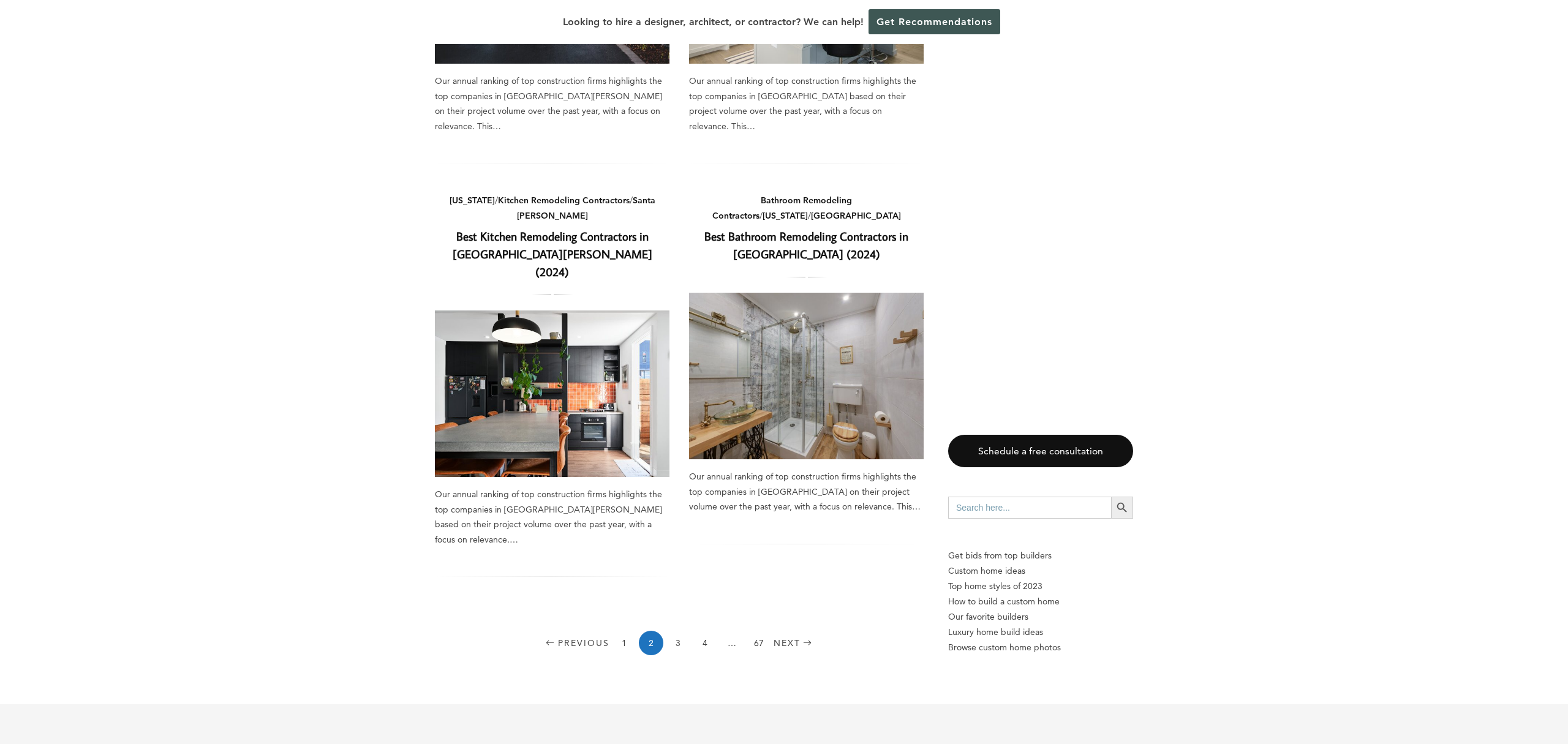
scroll to position [1587, 0]
click at [683, 630] on link "3" at bounding box center [678, 642] width 25 height 25
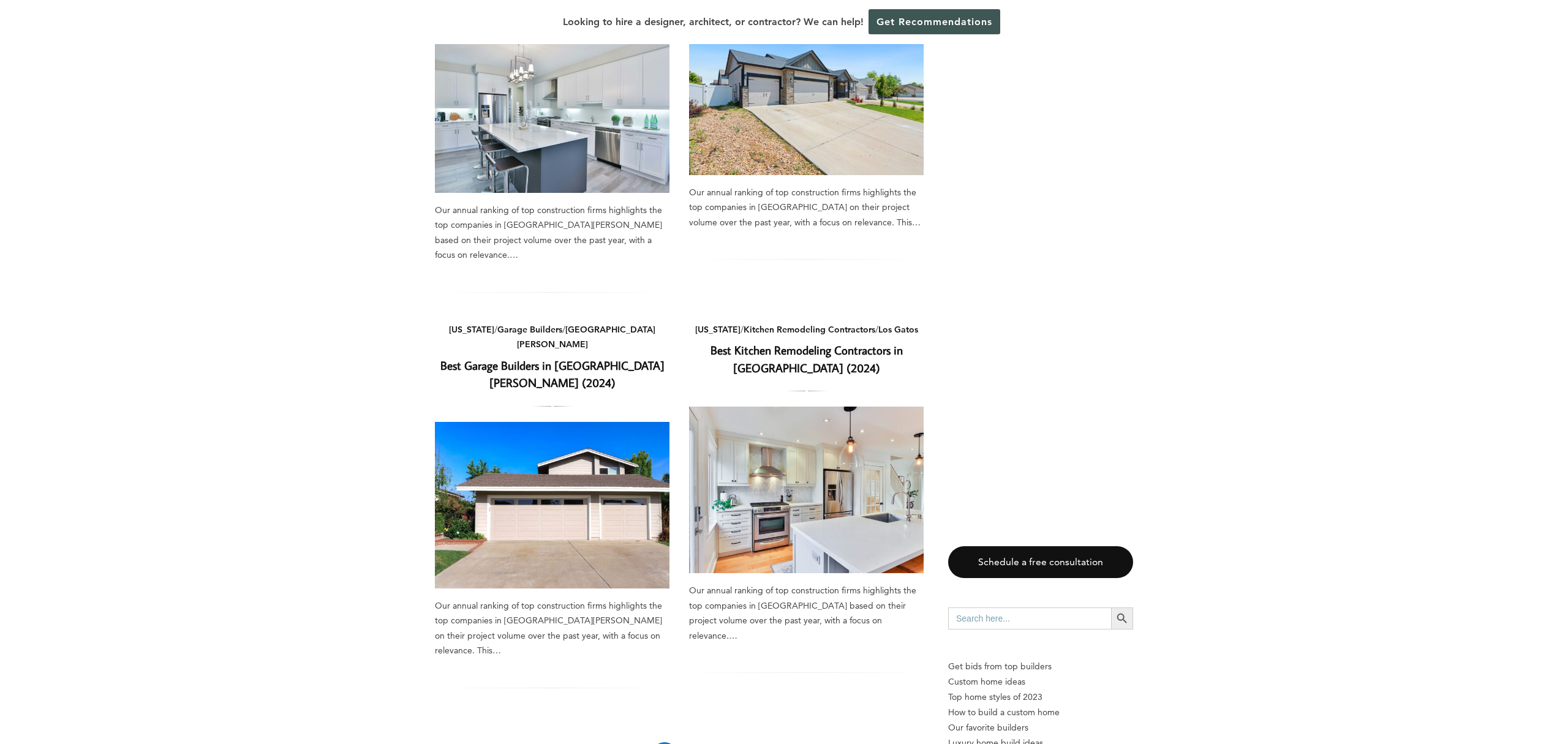
scroll to position [1552, 0]
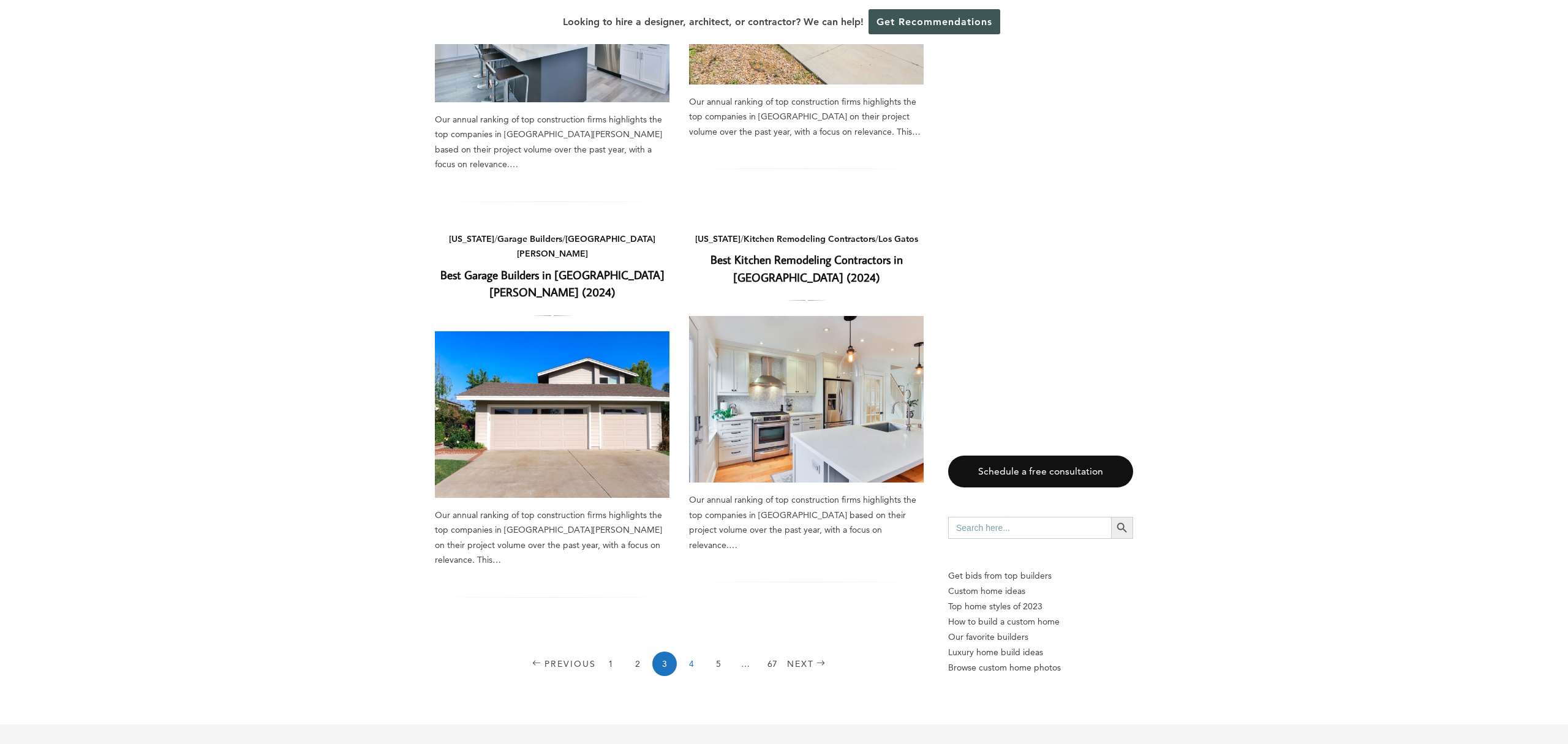
click at [699, 652] on link "4" at bounding box center [692, 664] width 25 height 25
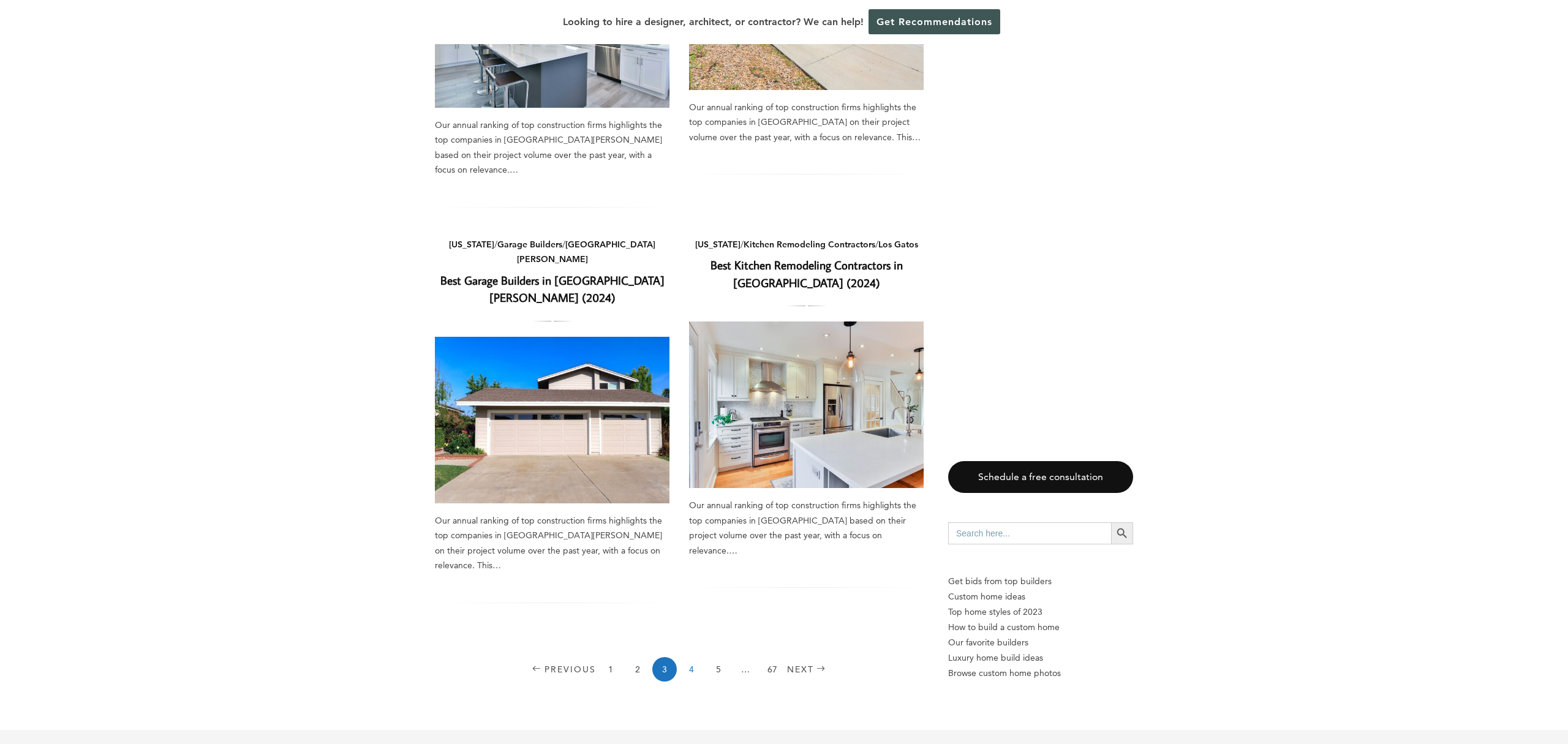
scroll to position [1544, 0]
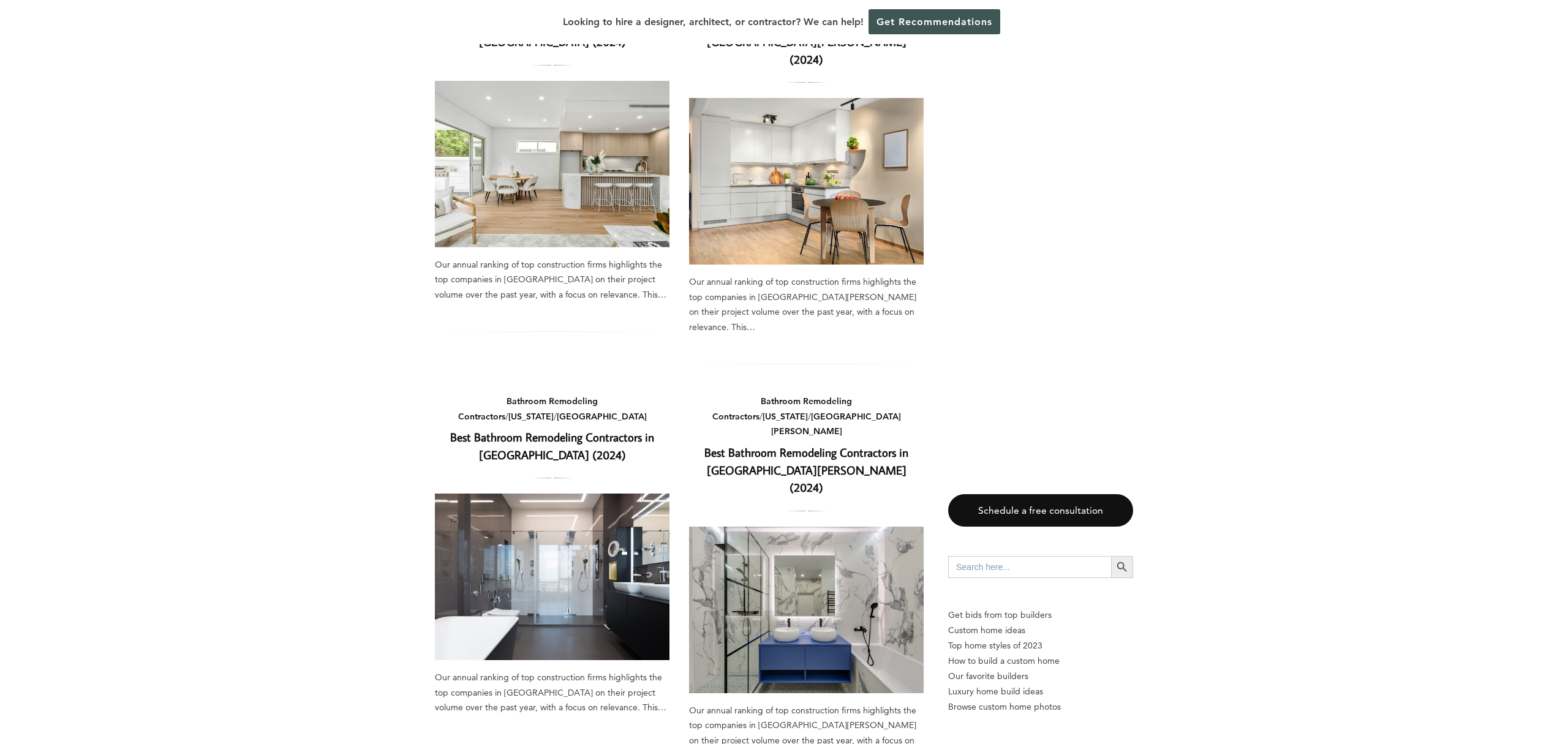
scroll to position [749, 0]
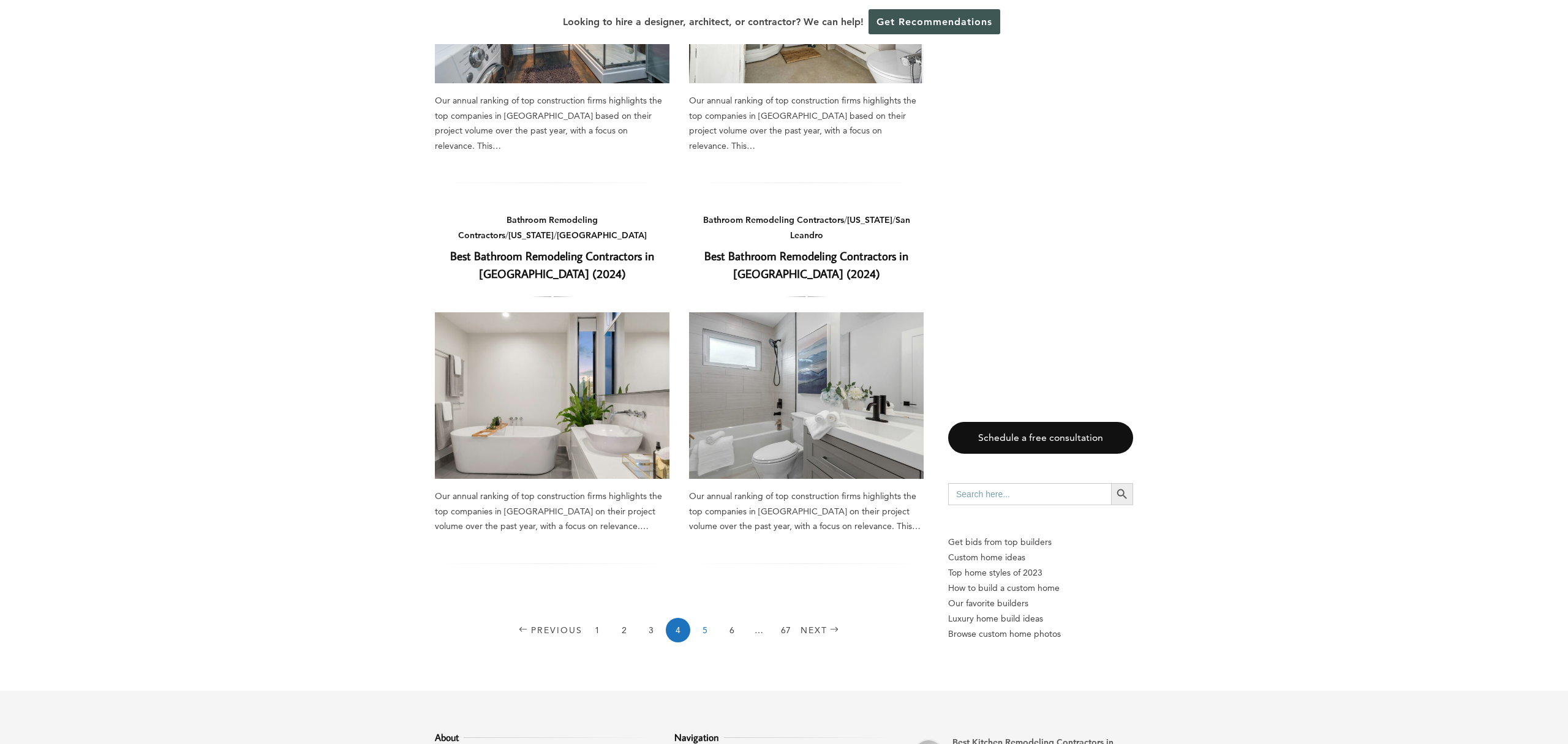
click at [709, 618] on link "5" at bounding box center [705, 630] width 25 height 25
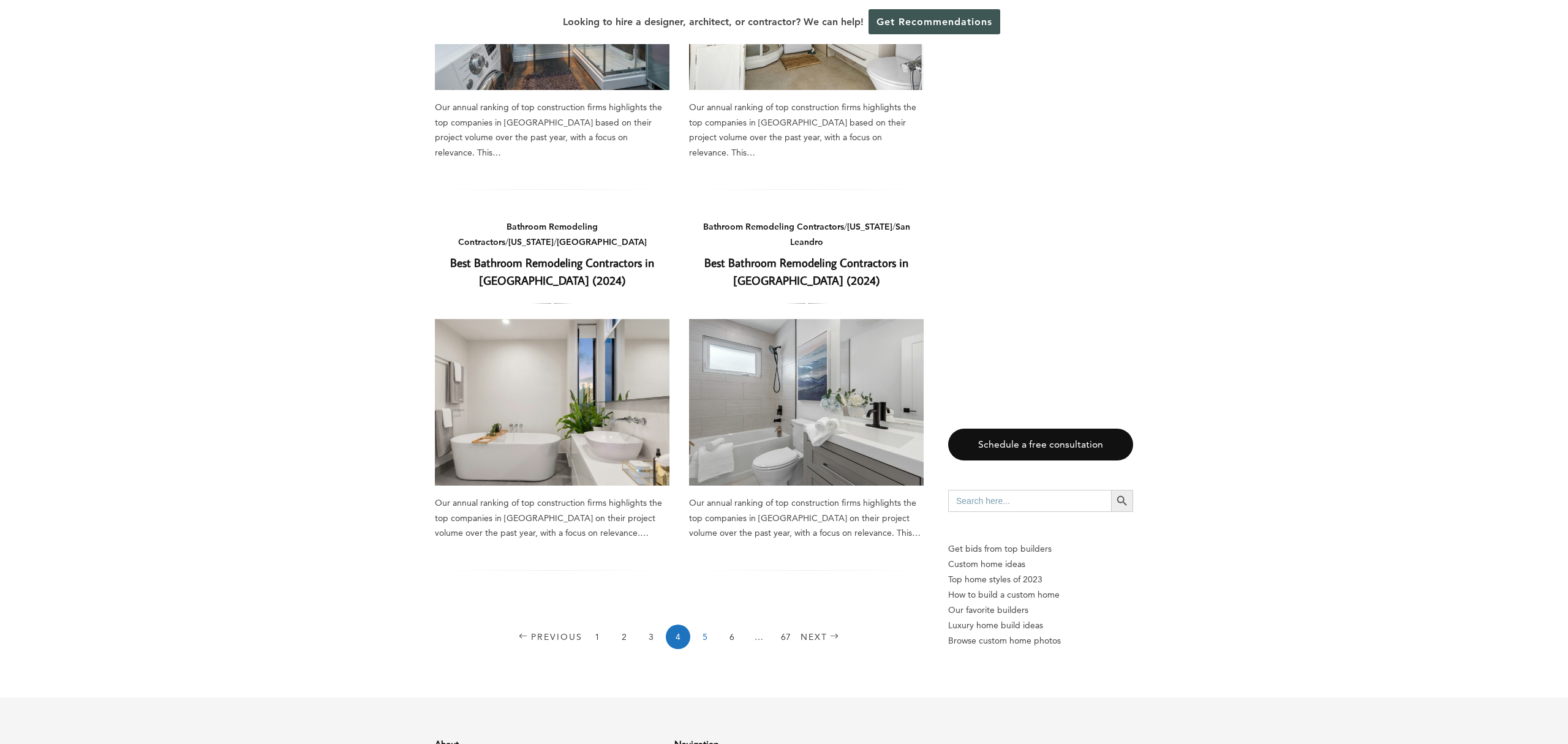
scroll to position [1577, 0]
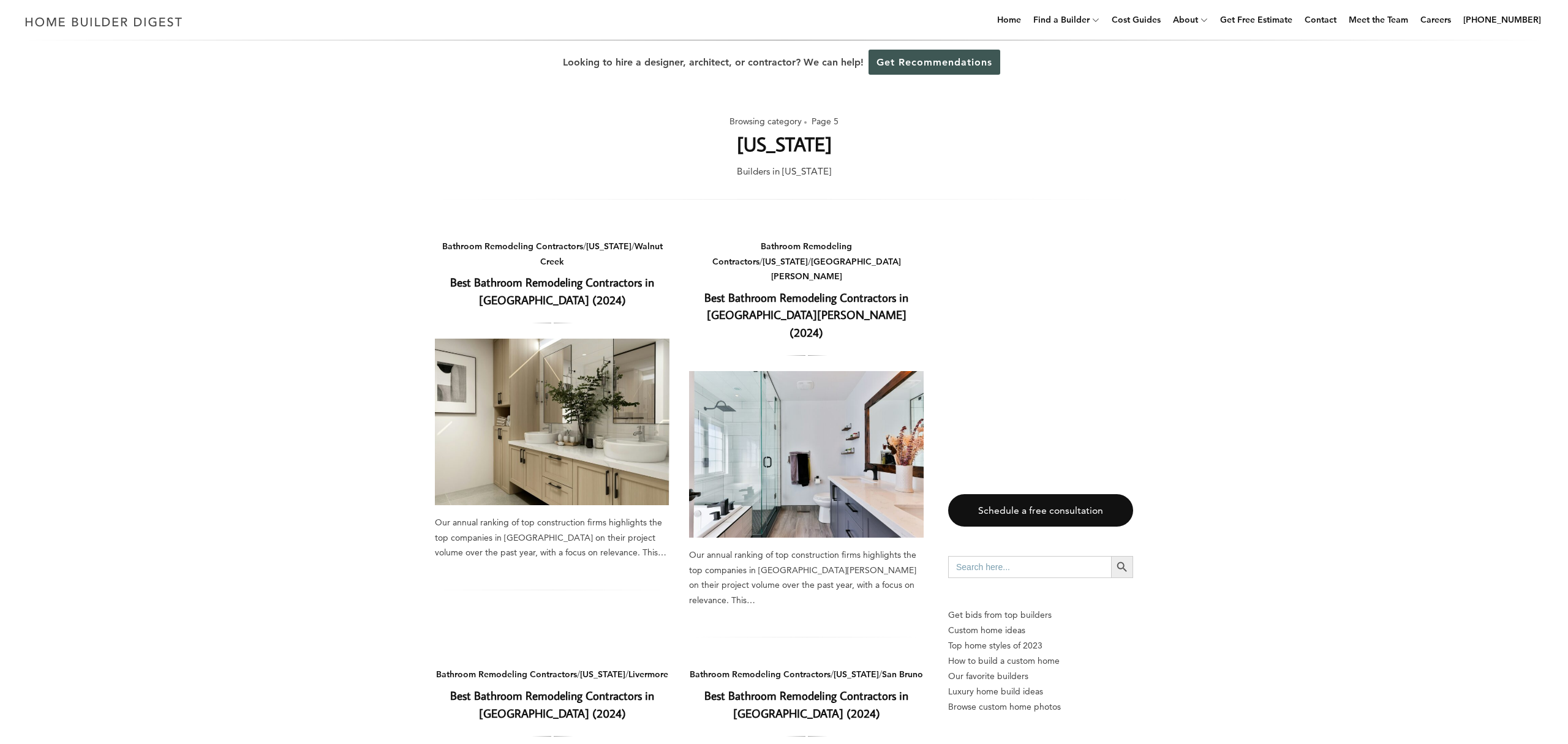
click at [771, 173] on p "Builders in [US_STATE]" at bounding box center [784, 171] width 94 height 16
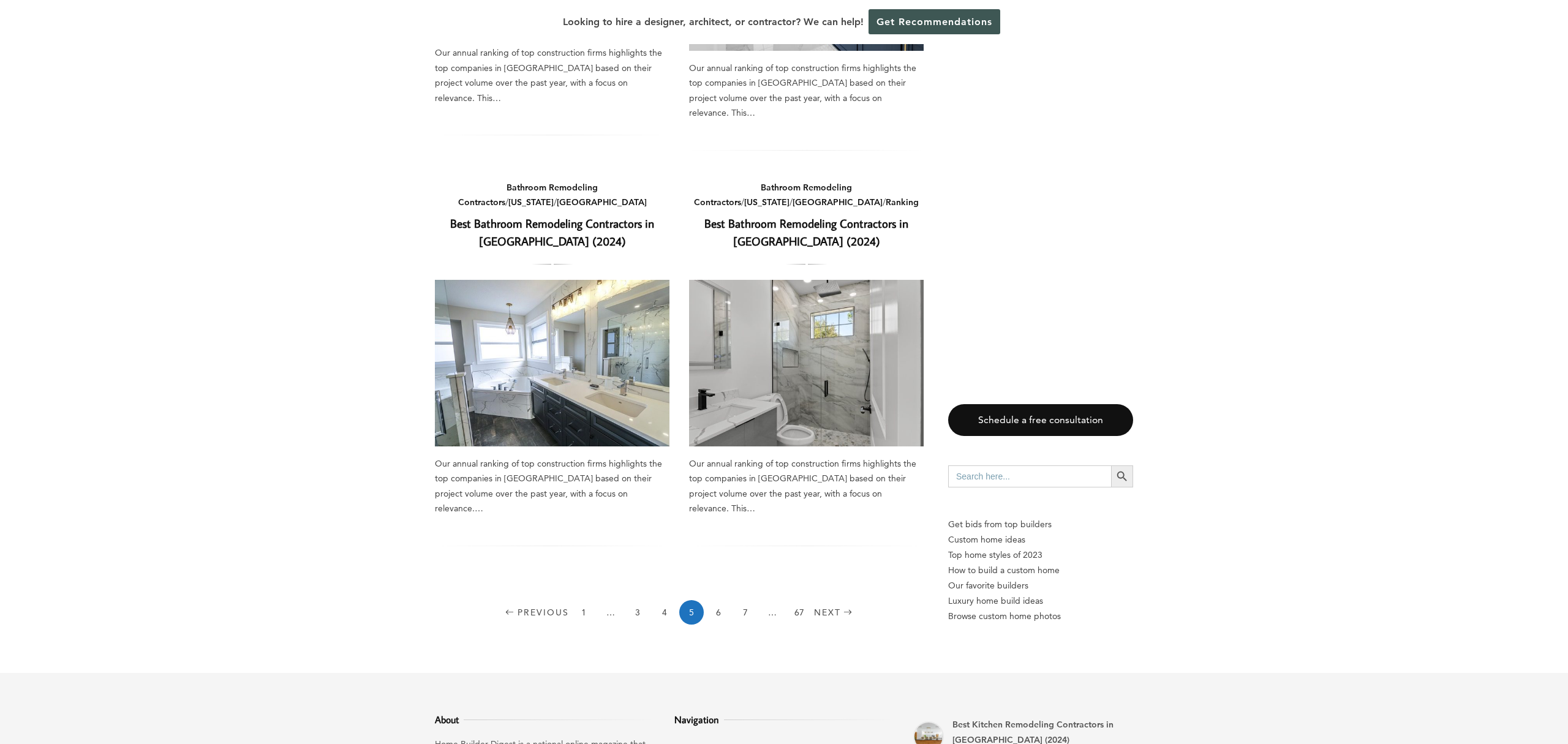
scroll to position [1598, 0]
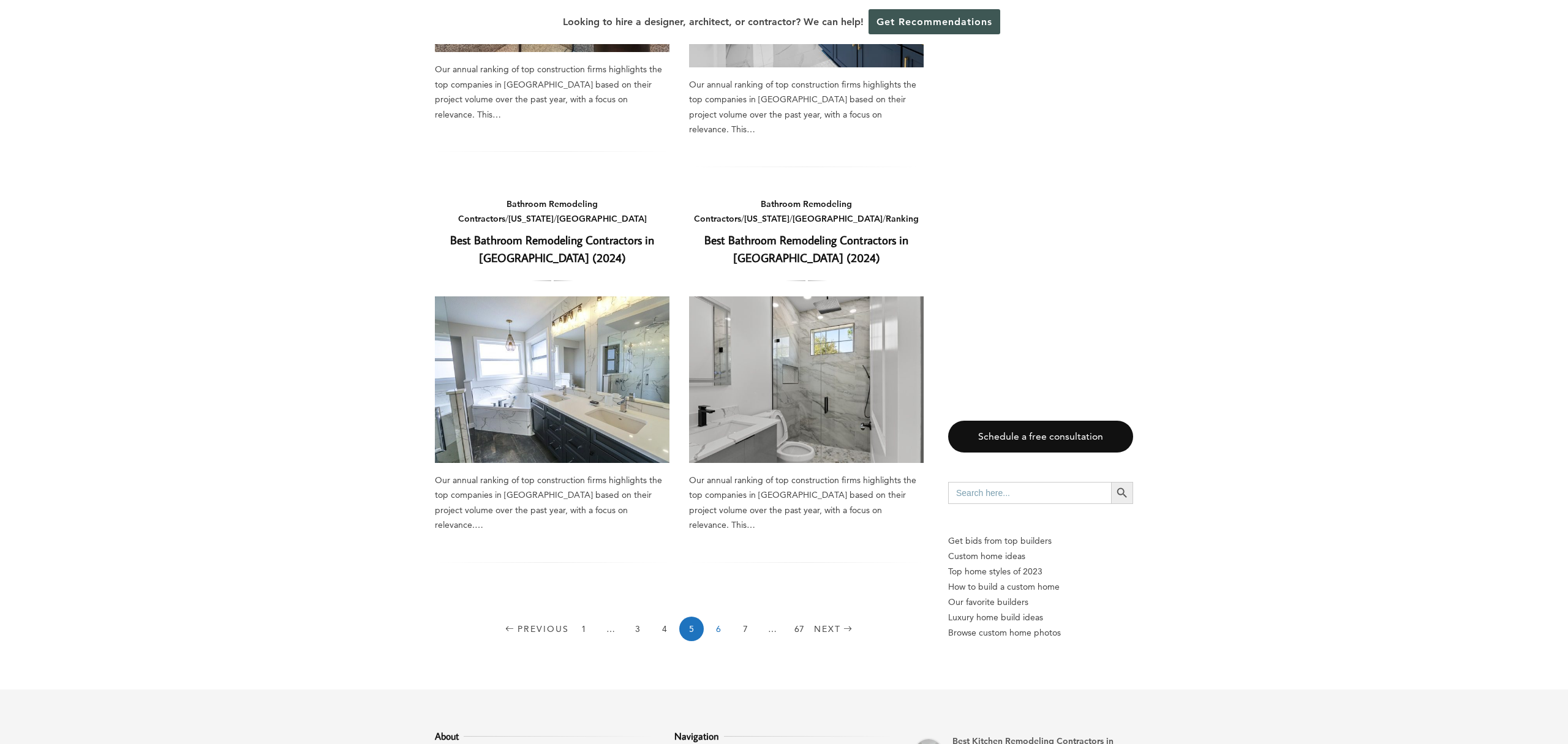
click at [719, 617] on link "6" at bounding box center [719, 629] width 25 height 25
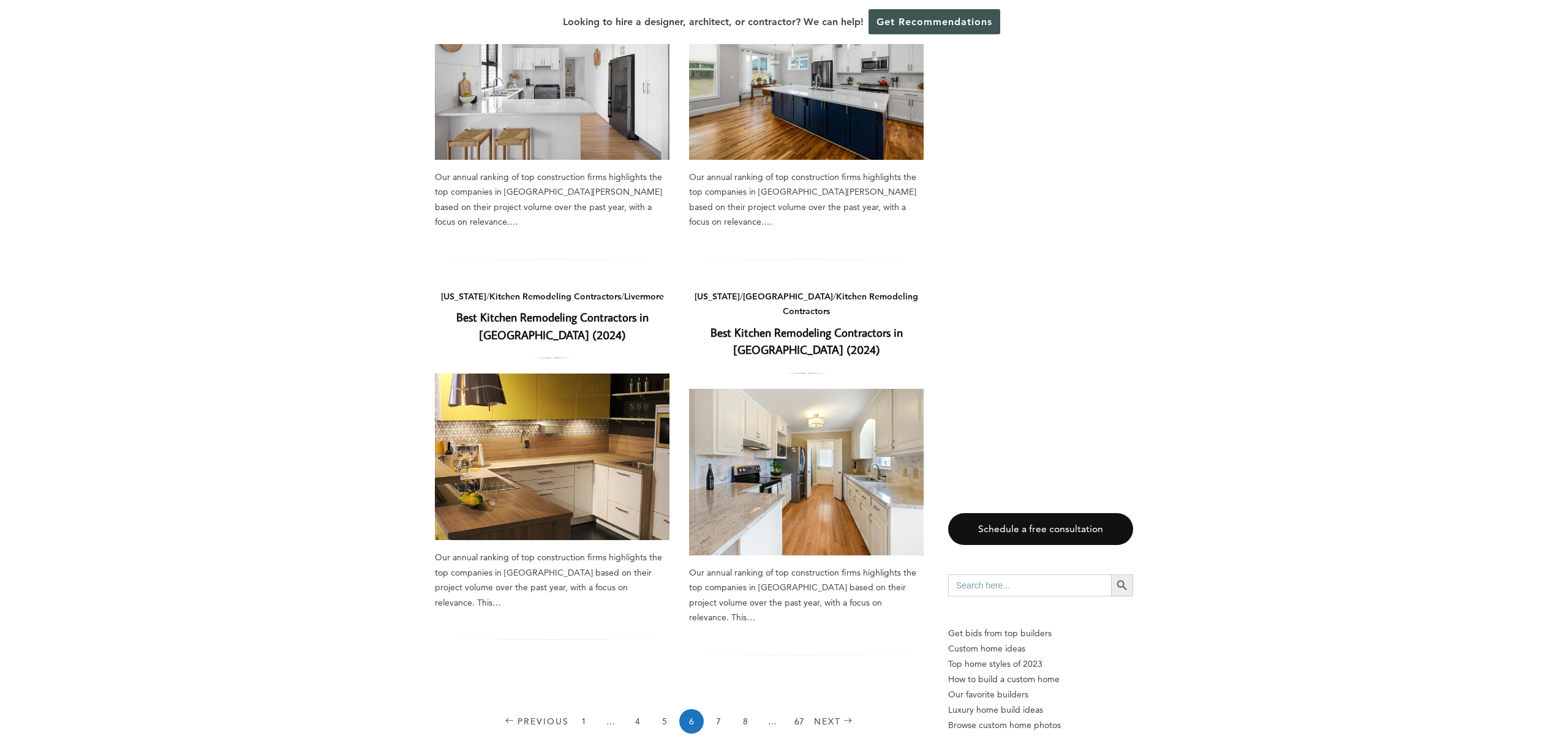
scroll to position [1747, 0]
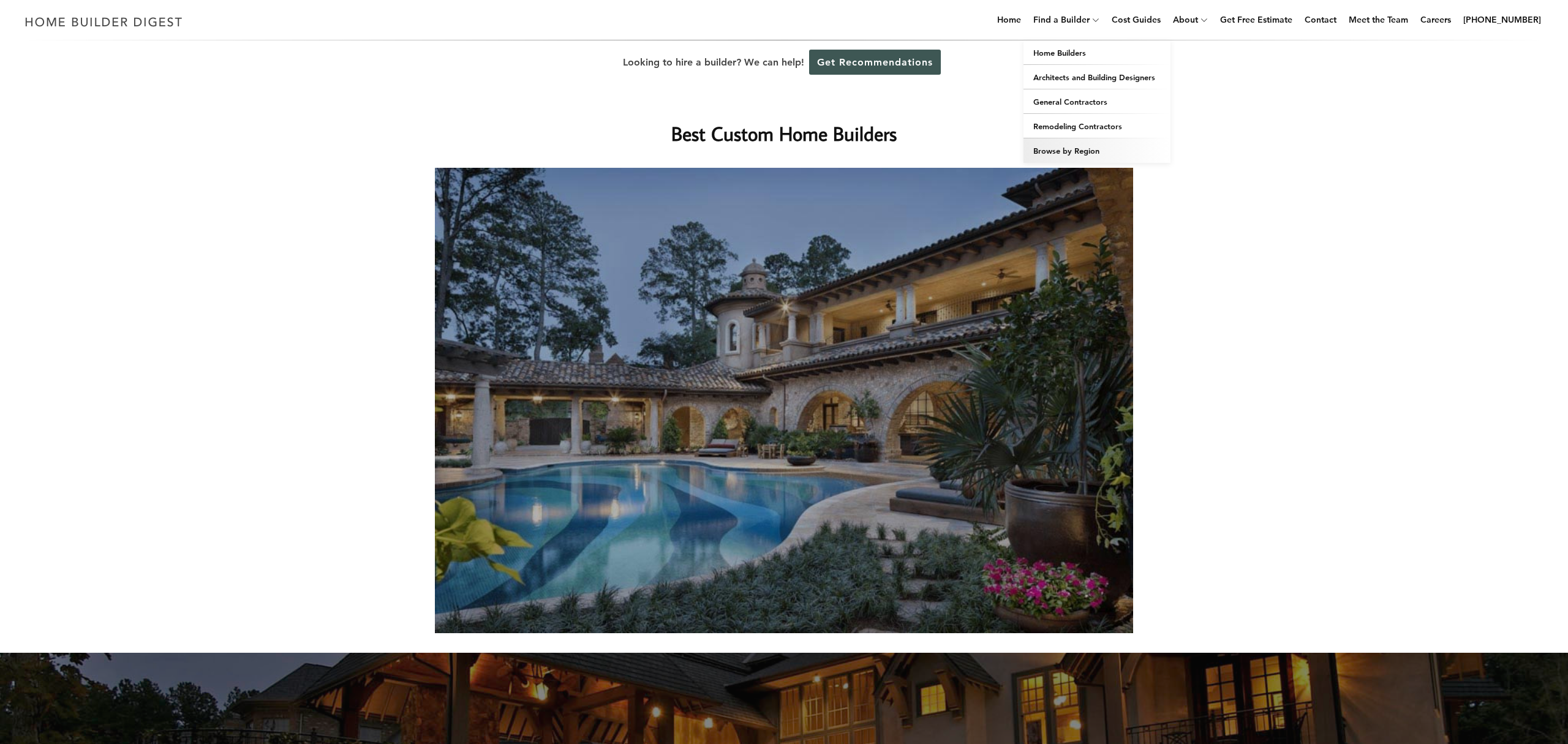
click at [1073, 148] on link "Browse by Region" at bounding box center [1097, 151] width 147 height 25
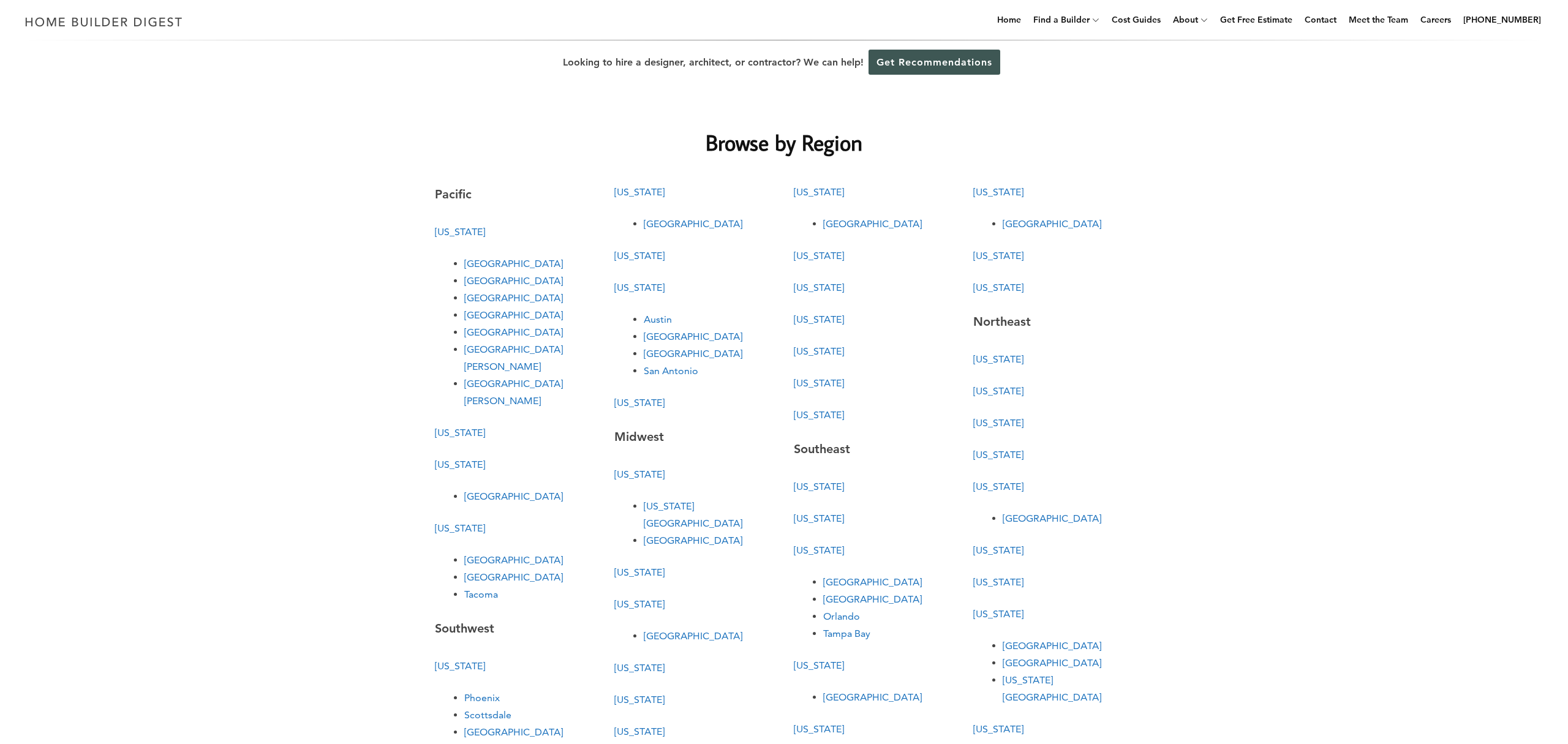
click at [483, 263] on link "[GEOGRAPHIC_DATA]" at bounding box center [514, 263] width 99 height 12
click at [490, 267] on link "[GEOGRAPHIC_DATA]" at bounding box center [514, 263] width 99 height 12
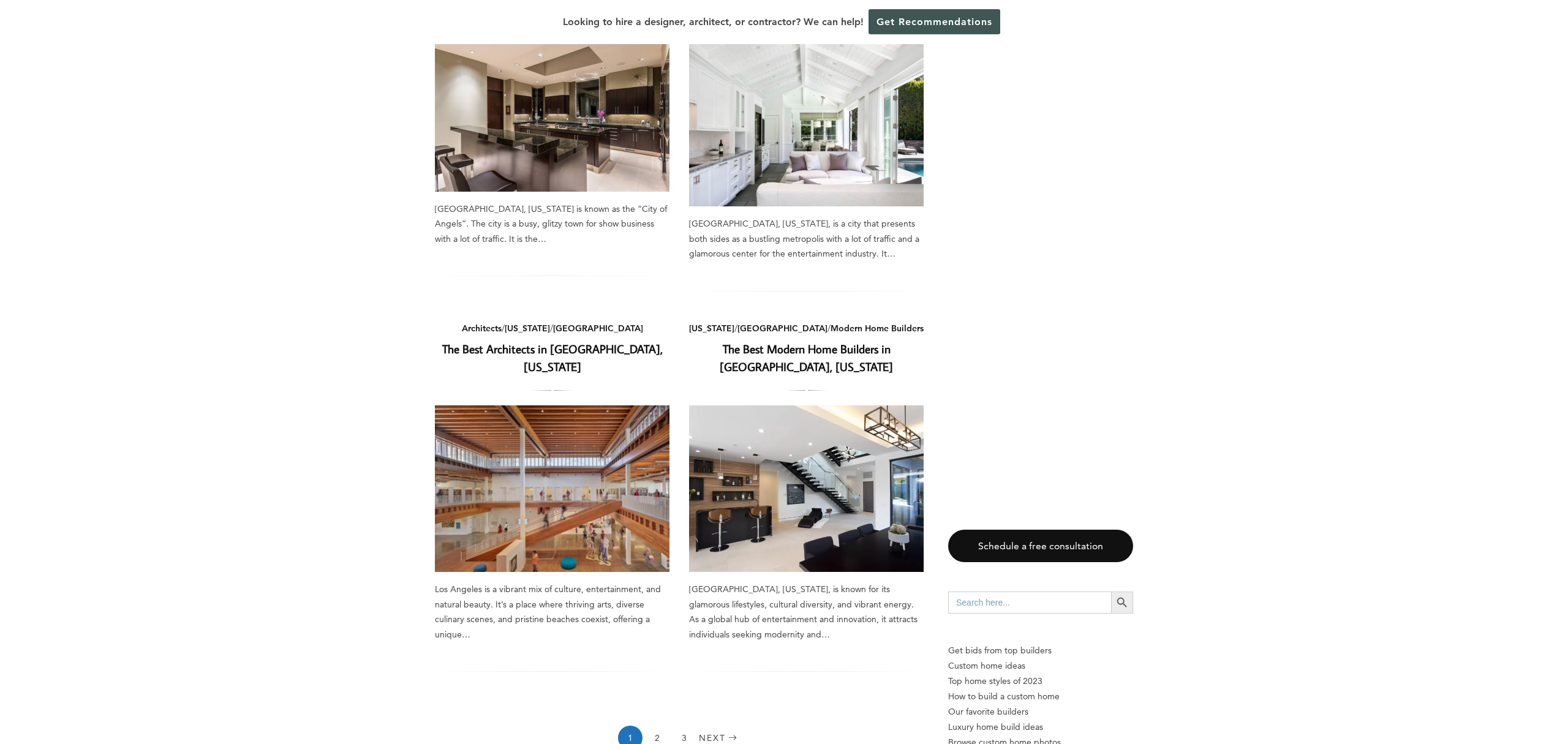
scroll to position [1421, 0]
click at [686, 725] on link "3" at bounding box center [684, 737] width 25 height 25
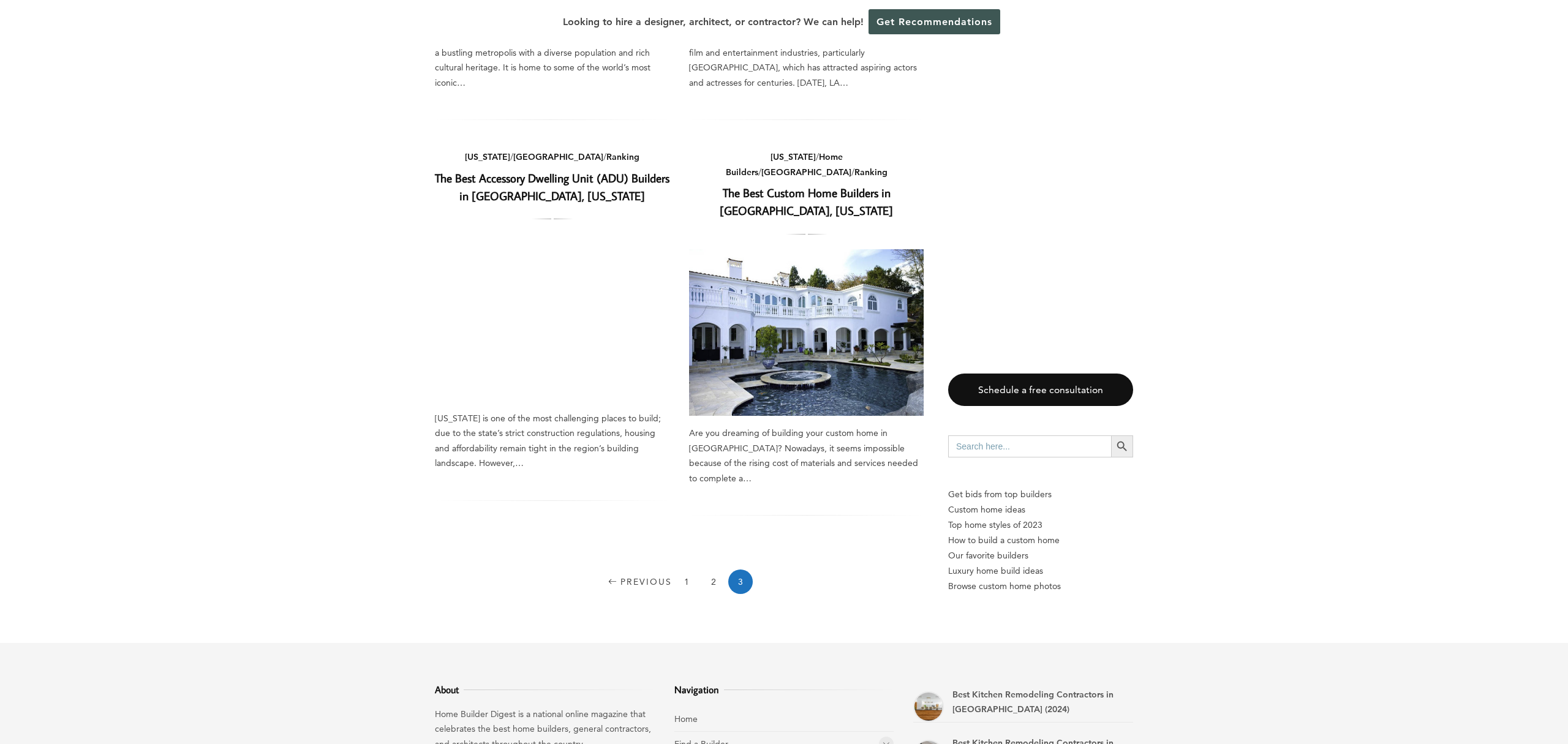
scroll to position [809, 0]
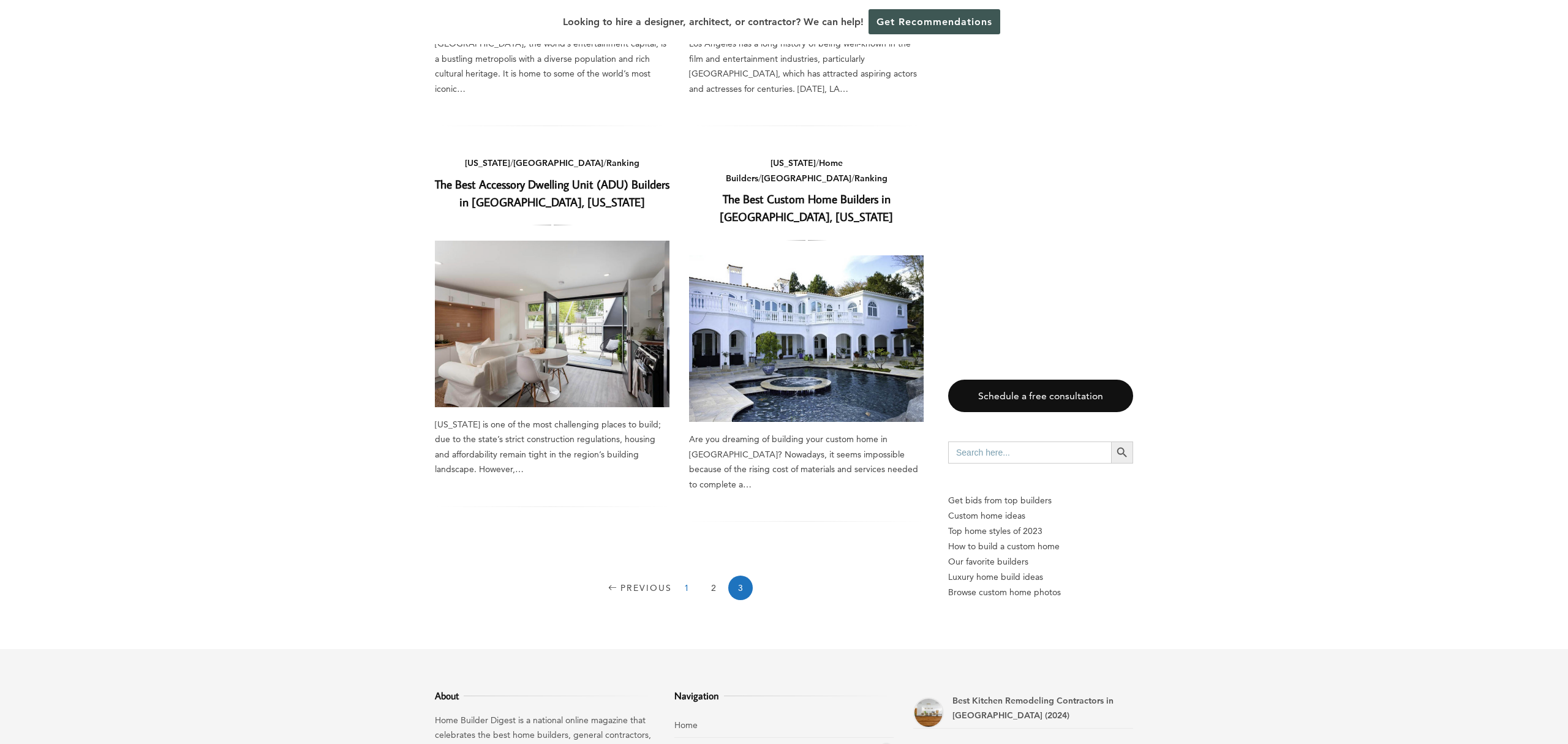
click at [684, 575] on link "1" at bounding box center [687, 588] width 25 height 25
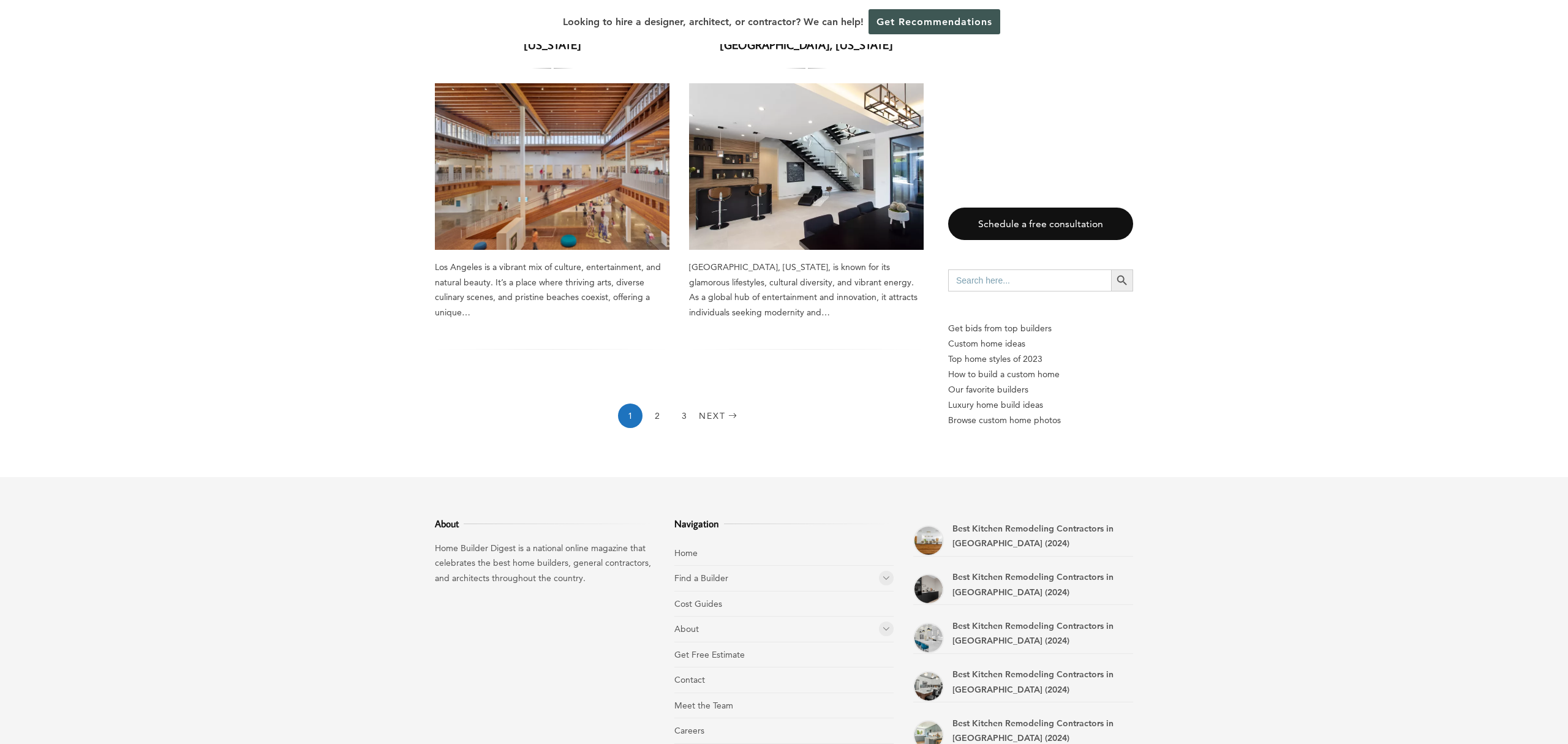
scroll to position [1811, 0]
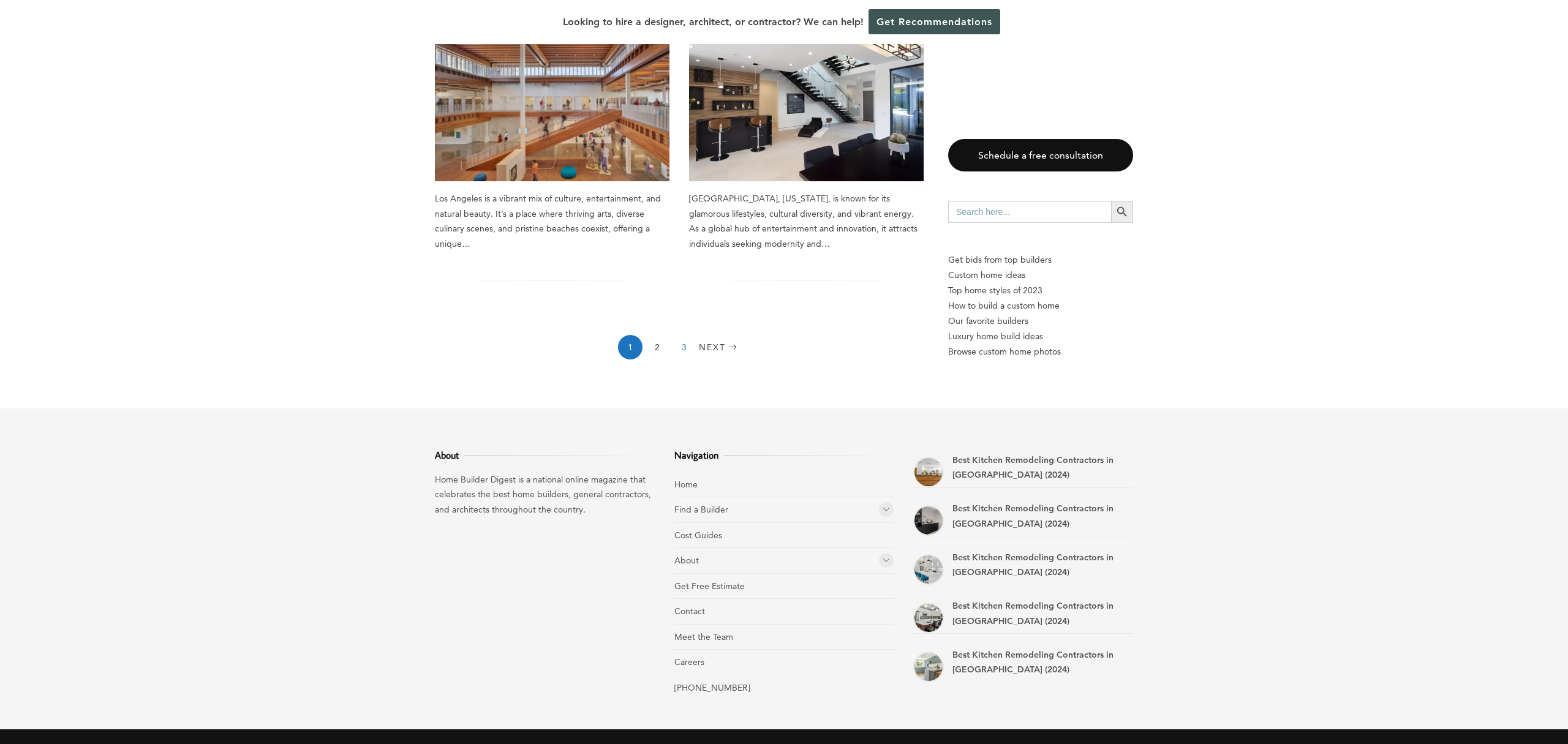
click at [680, 335] on link "3" at bounding box center [684, 347] width 25 height 25
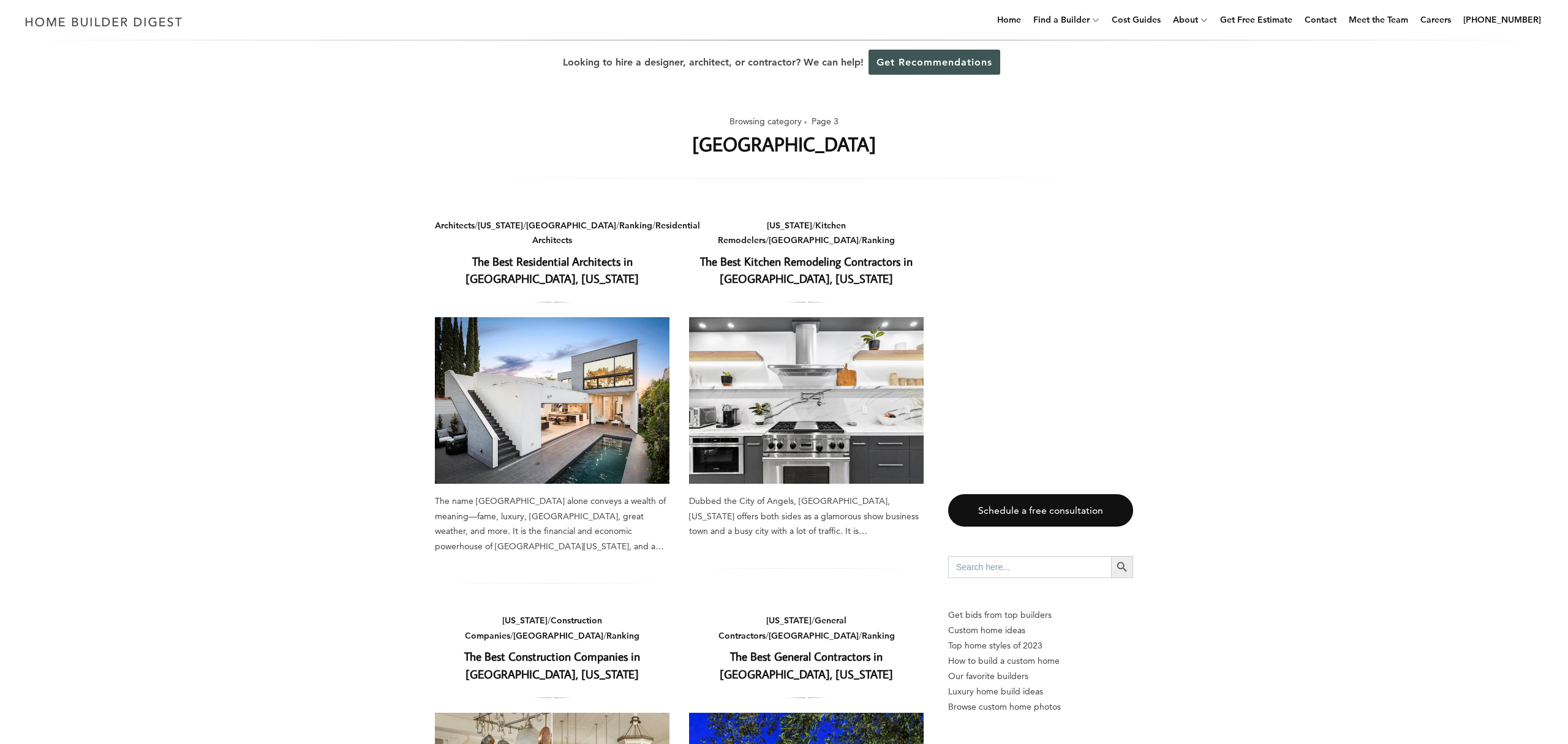
click at [601, 265] on link "The Best Residential Architects in [GEOGRAPHIC_DATA], [US_STATE]" at bounding box center [552, 270] width 173 height 33
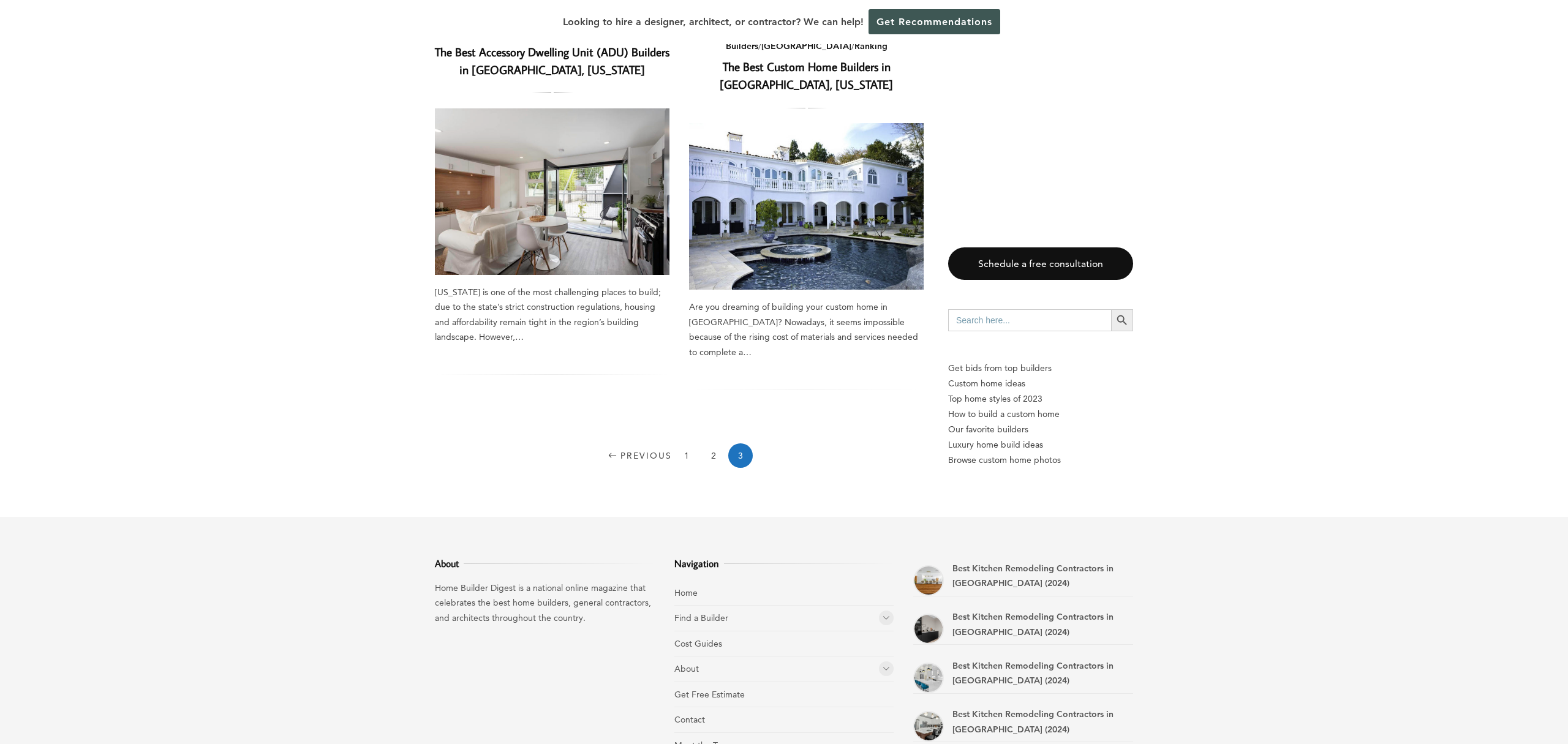
scroll to position [1054, 0]
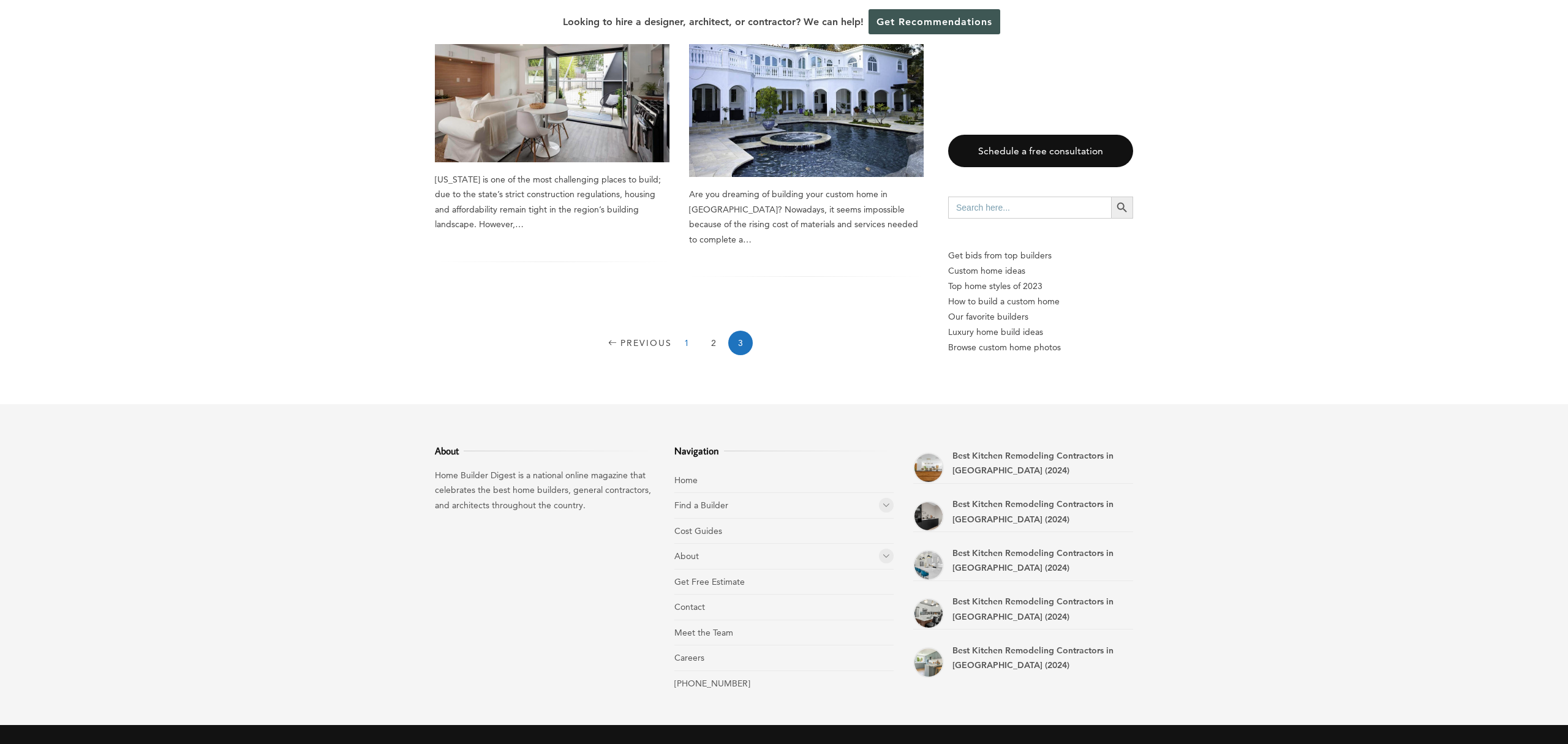
click at [688, 330] on link "1" at bounding box center [687, 343] width 25 height 25
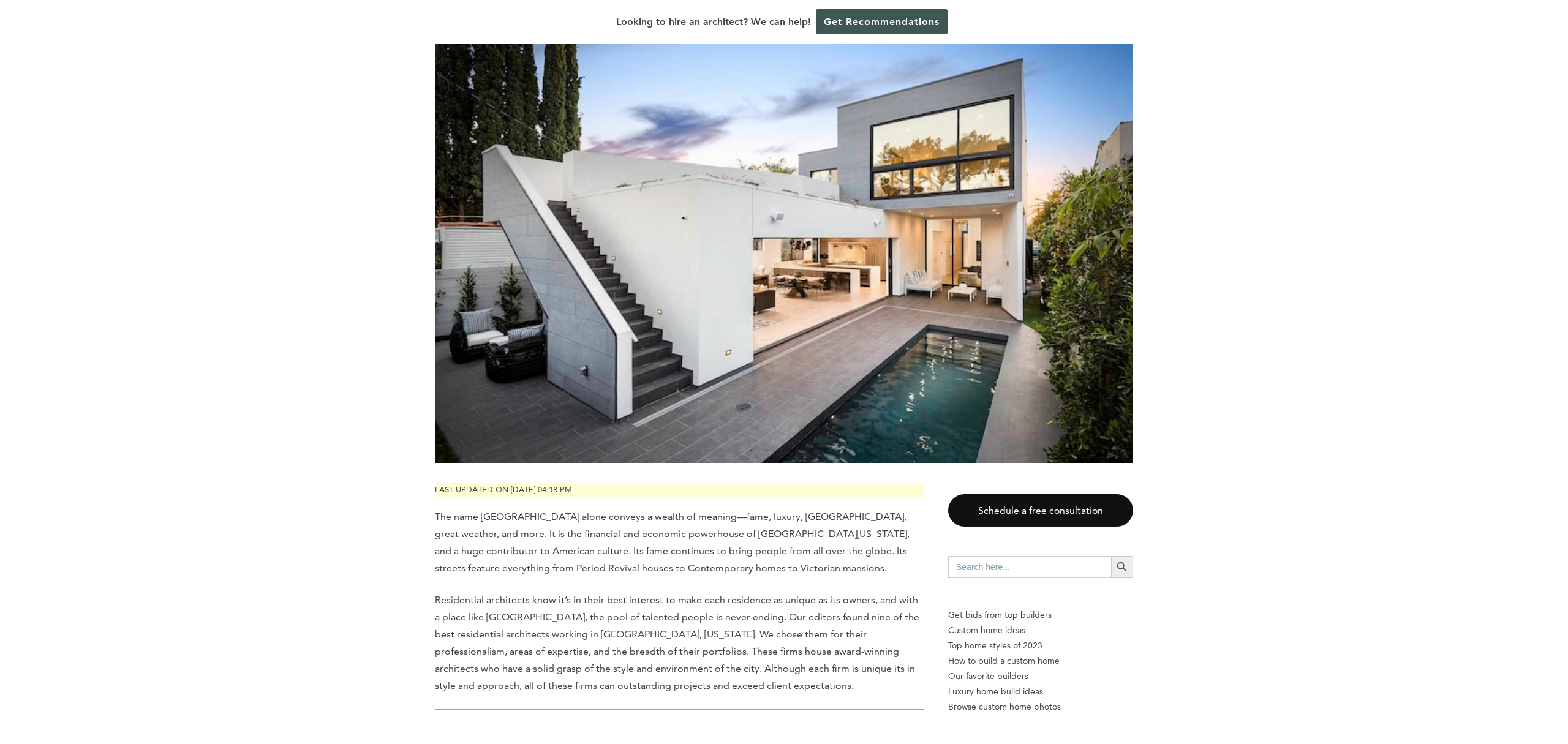
scroll to position [595, 0]
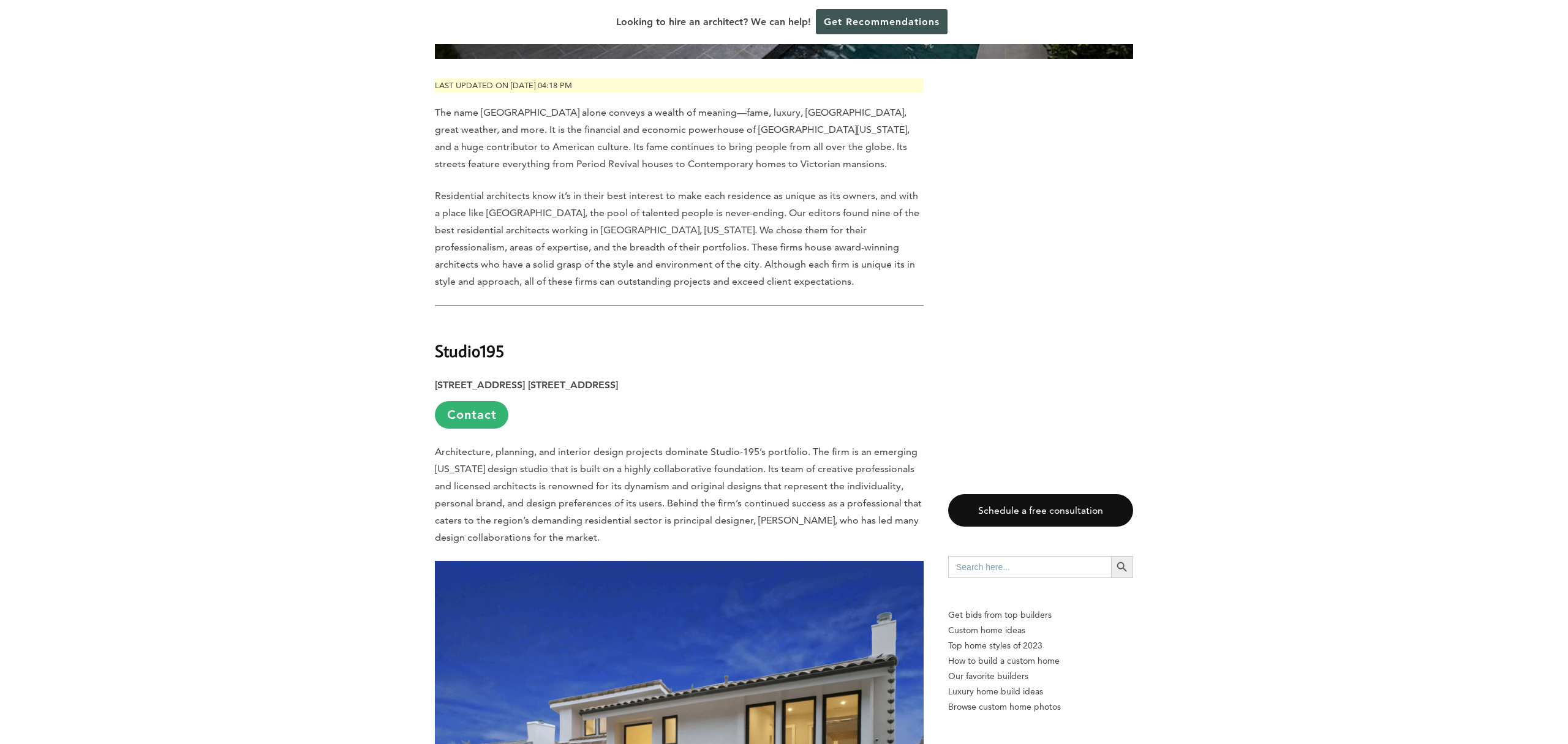
click at [471, 340] on strong "Studio195" at bounding box center [469, 350] width 69 height 22
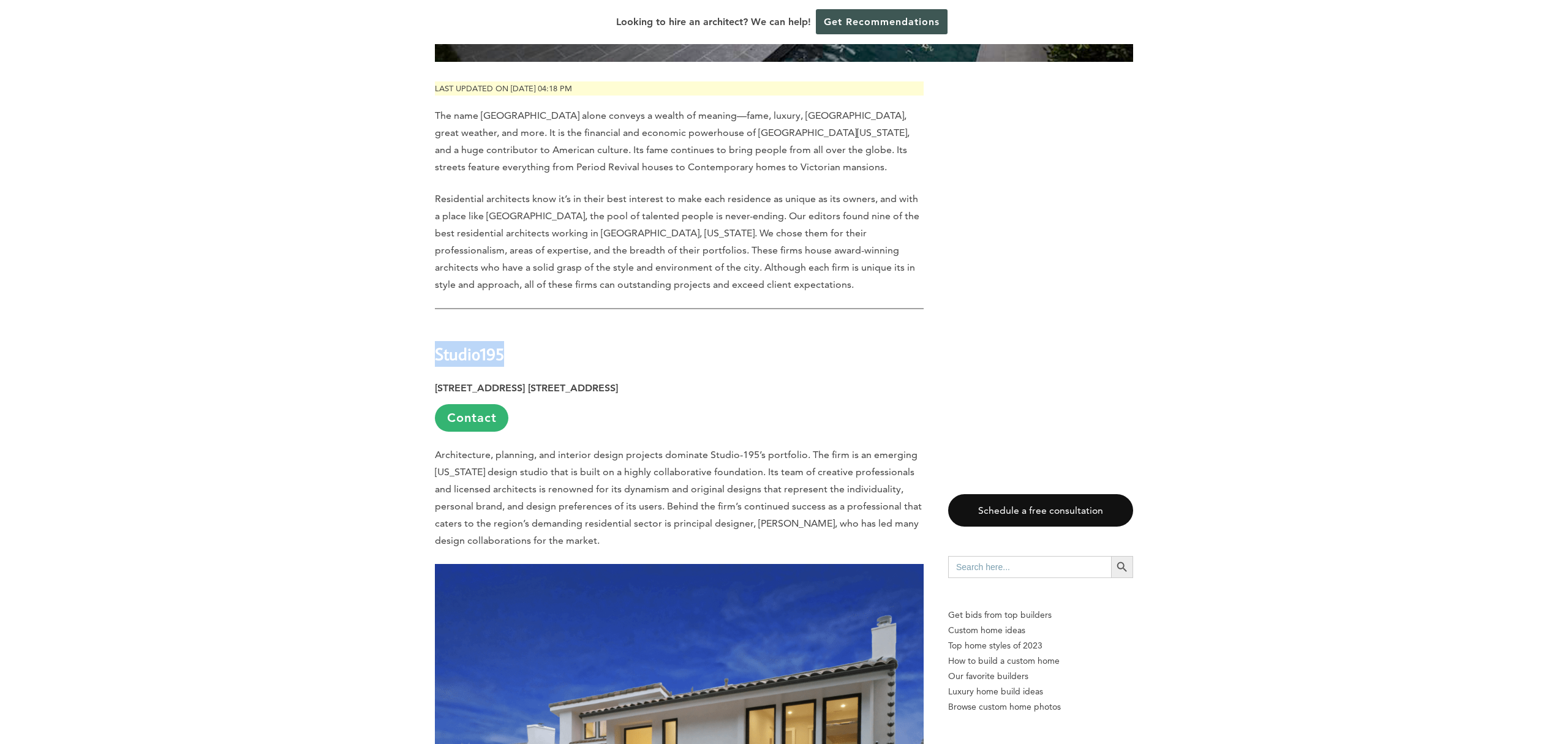
click at [471, 343] on strong "Studio195" at bounding box center [469, 354] width 69 height 22
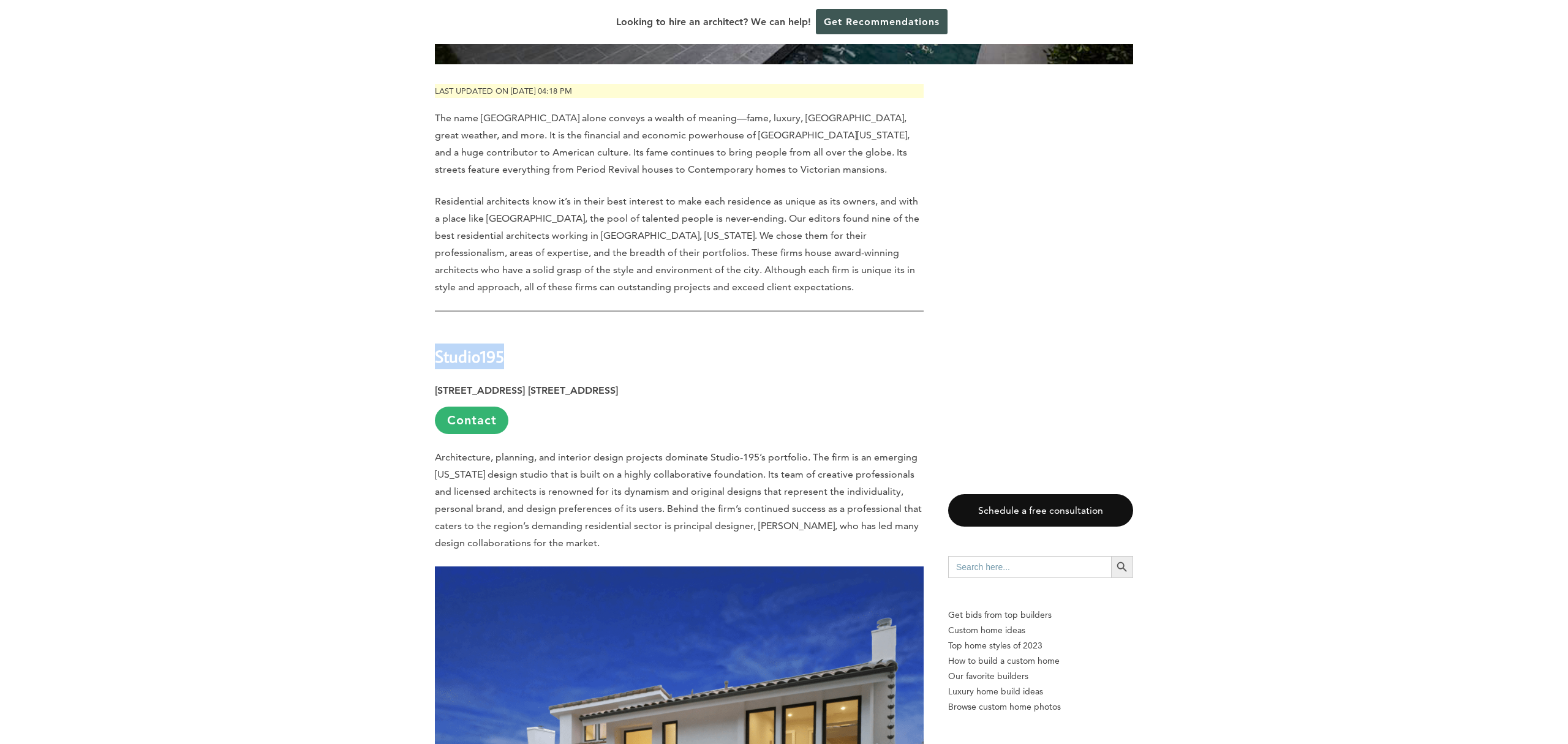
click at [471, 345] on strong "Studio195" at bounding box center [469, 356] width 69 height 22
copy div "Studio195"
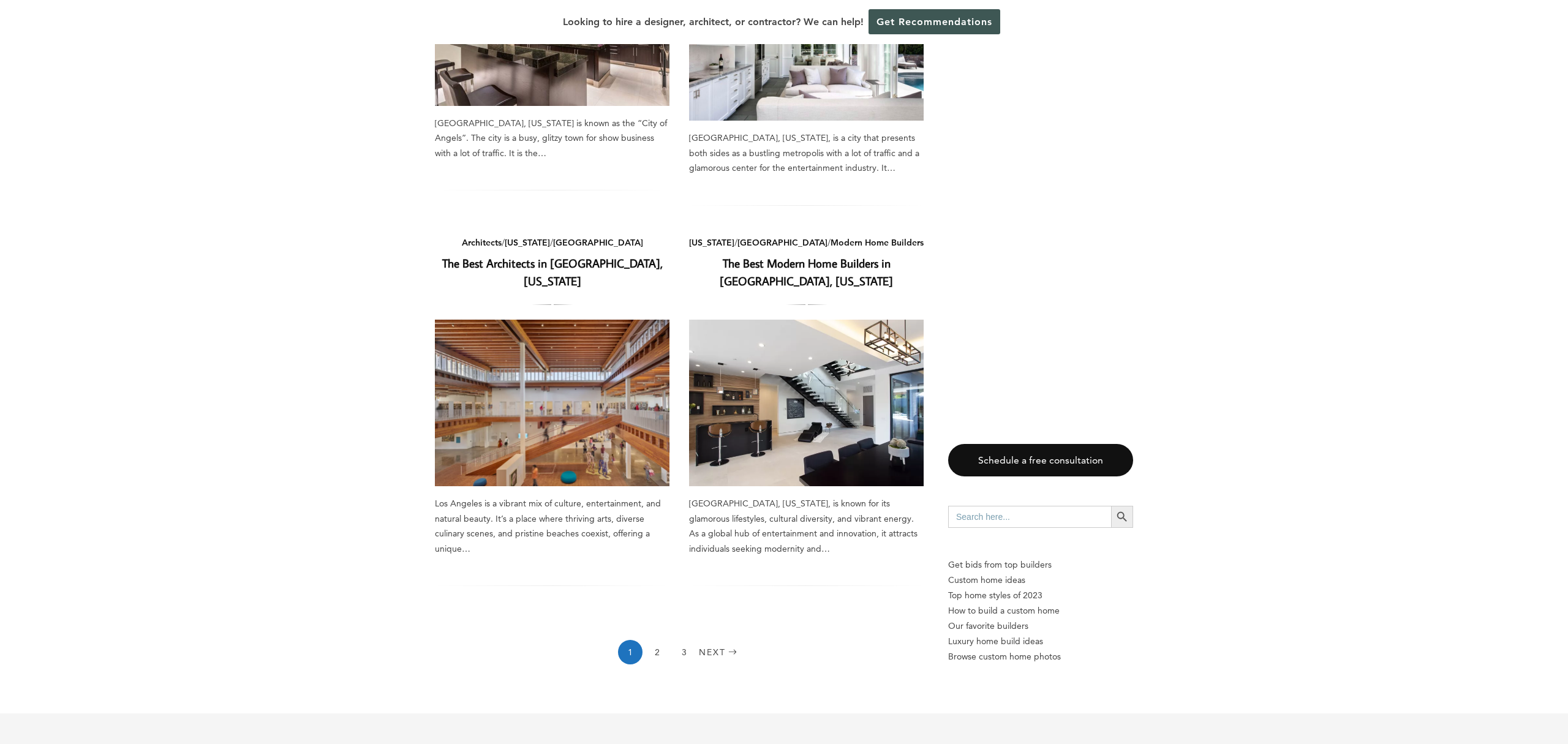
scroll to position [1228, 0]
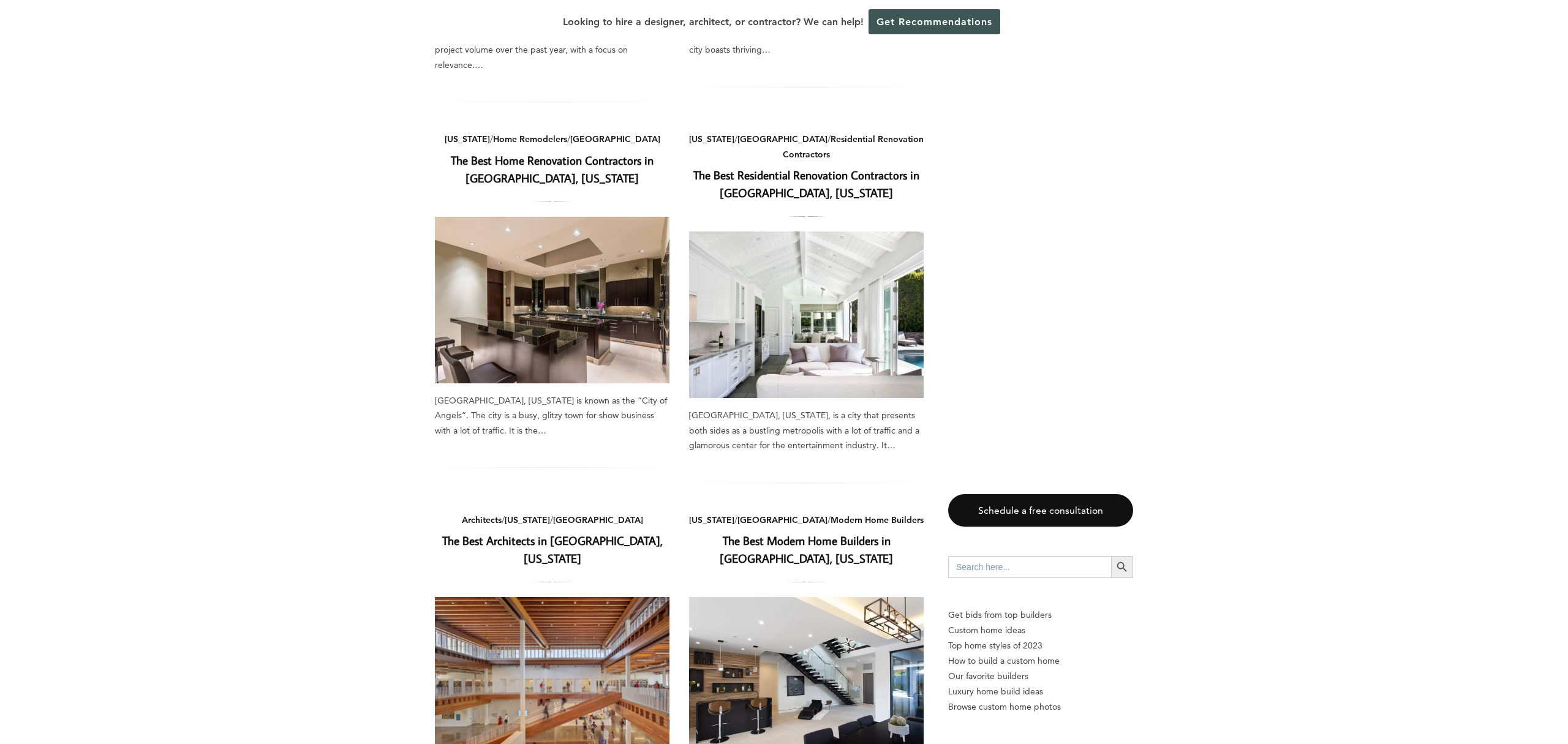
click at [805, 167] on link "The Best Residential Renovation Contractors in [GEOGRAPHIC_DATA], [US_STATE]" at bounding box center [806, 183] width 226 height 33
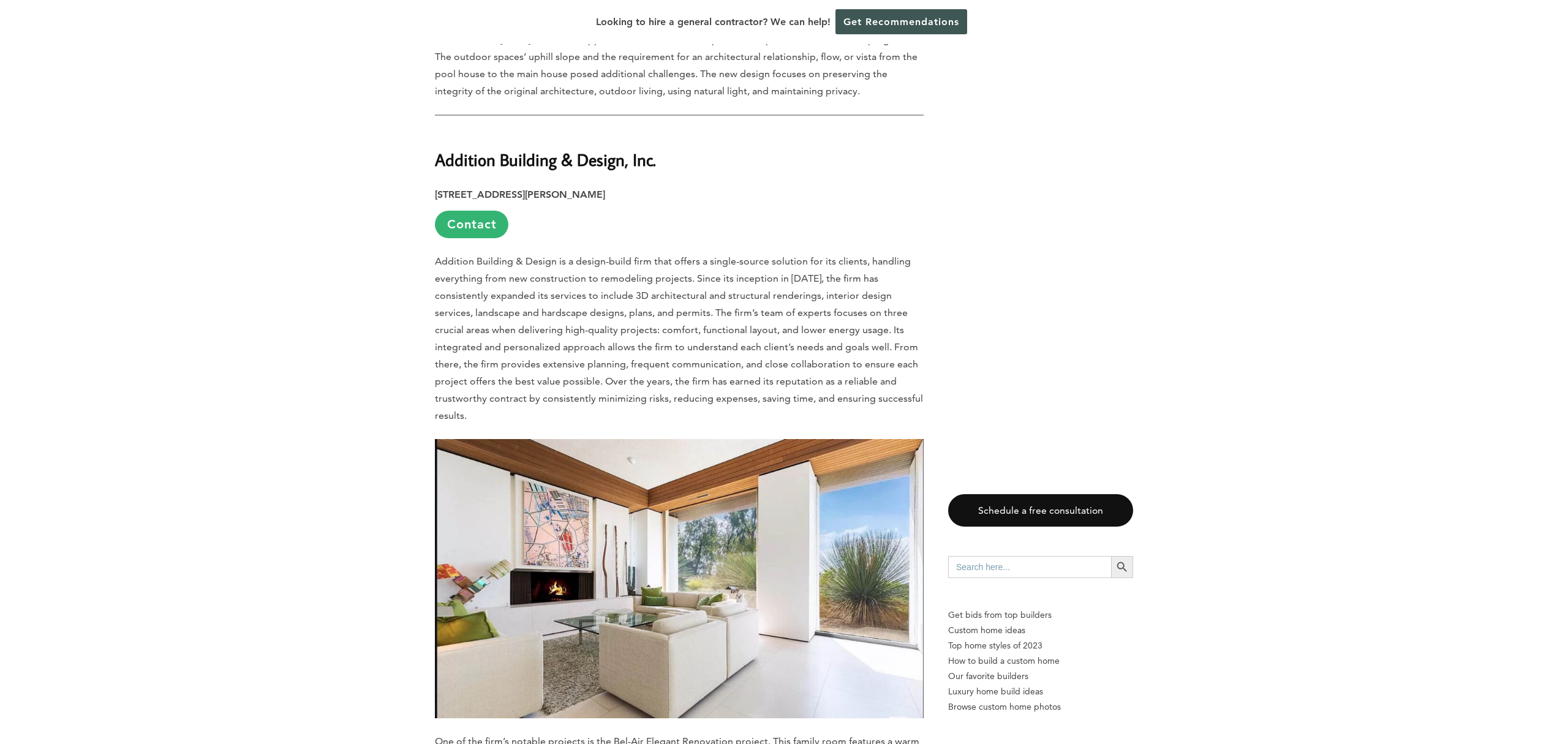
scroll to position [1690, 0]
